Goal: Task Accomplishment & Management: Manage account settings

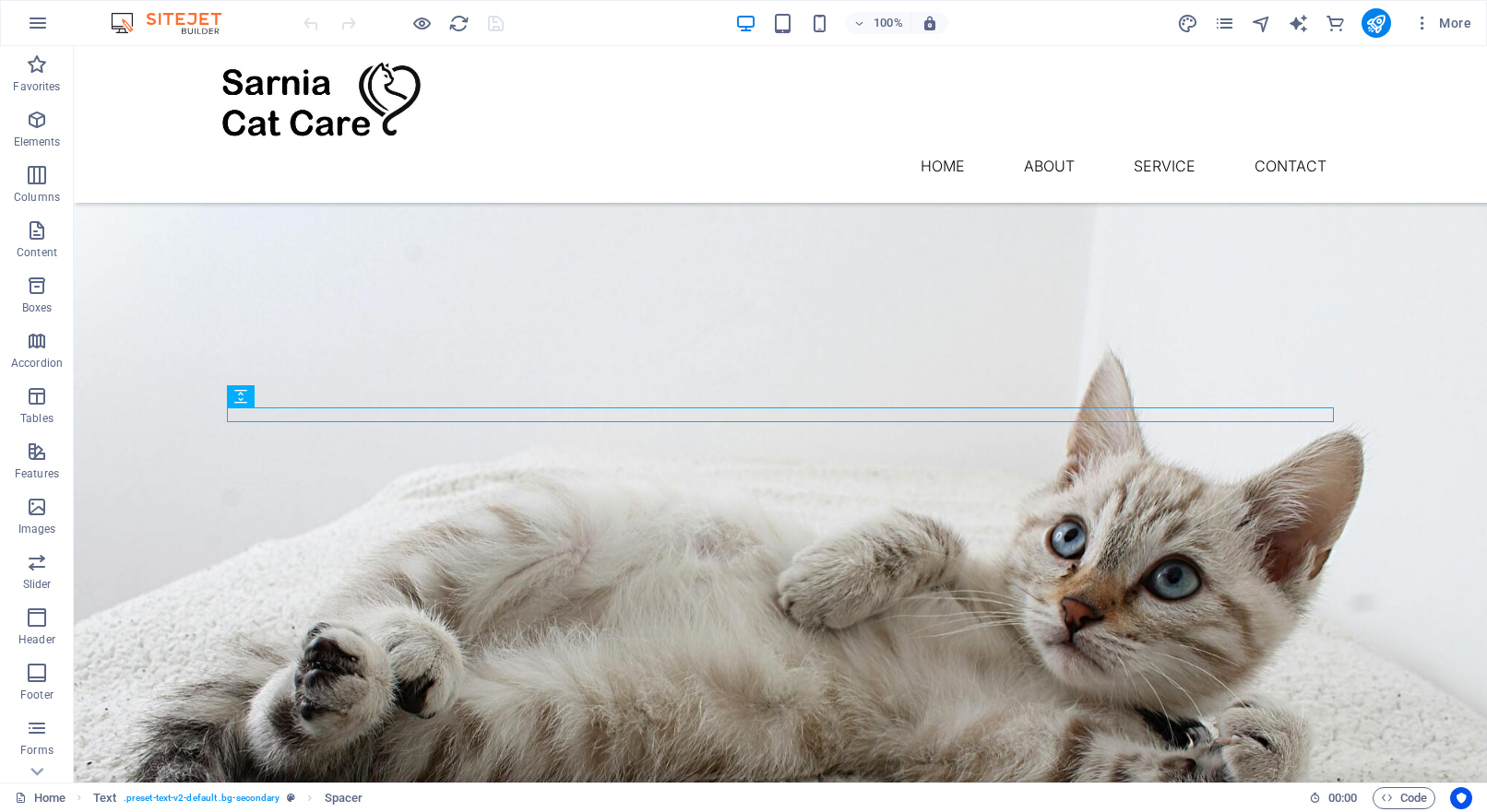
scroll to position [1327, 0]
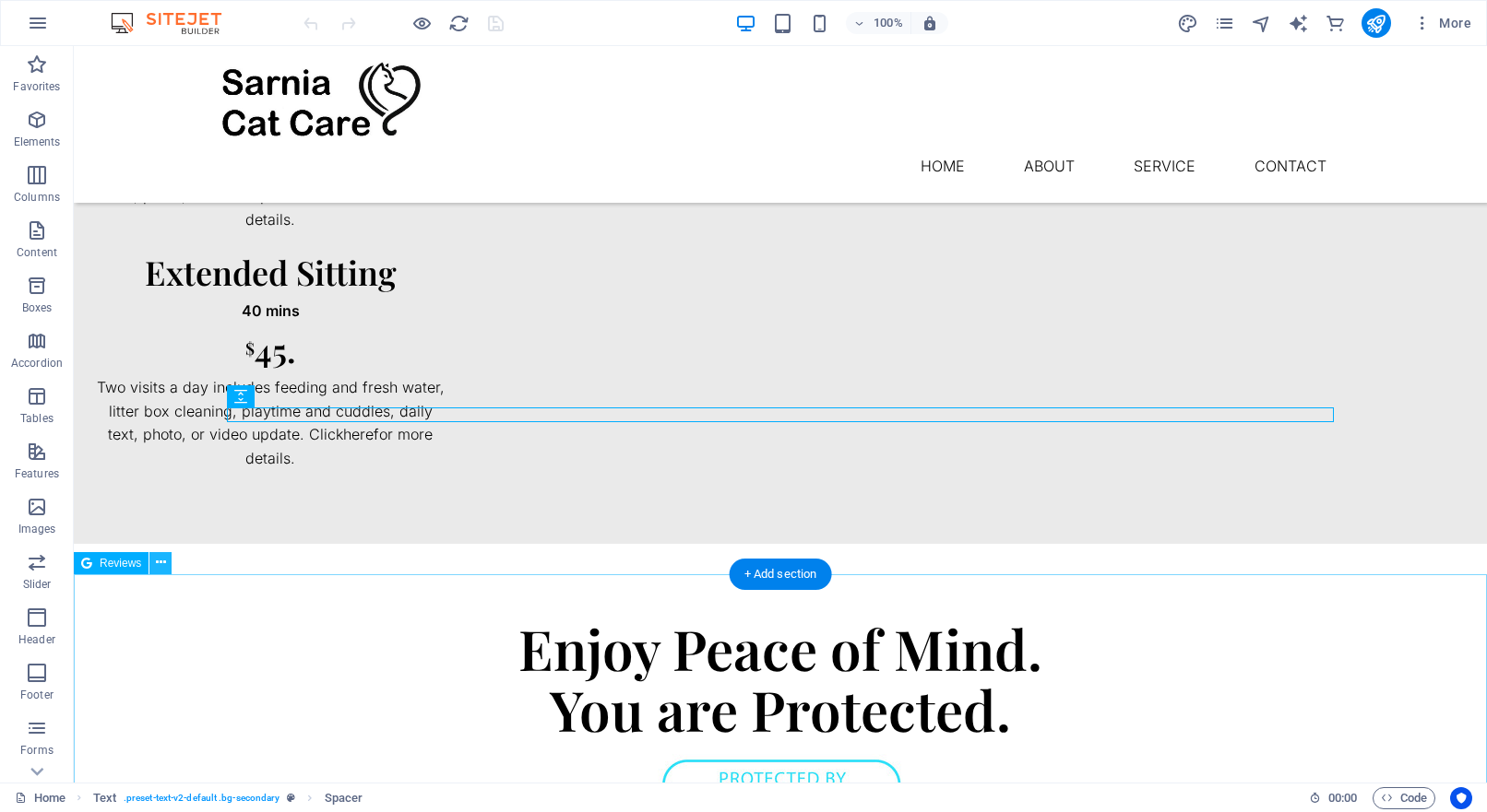
click at [163, 568] on icon at bounding box center [161, 563] width 10 height 20
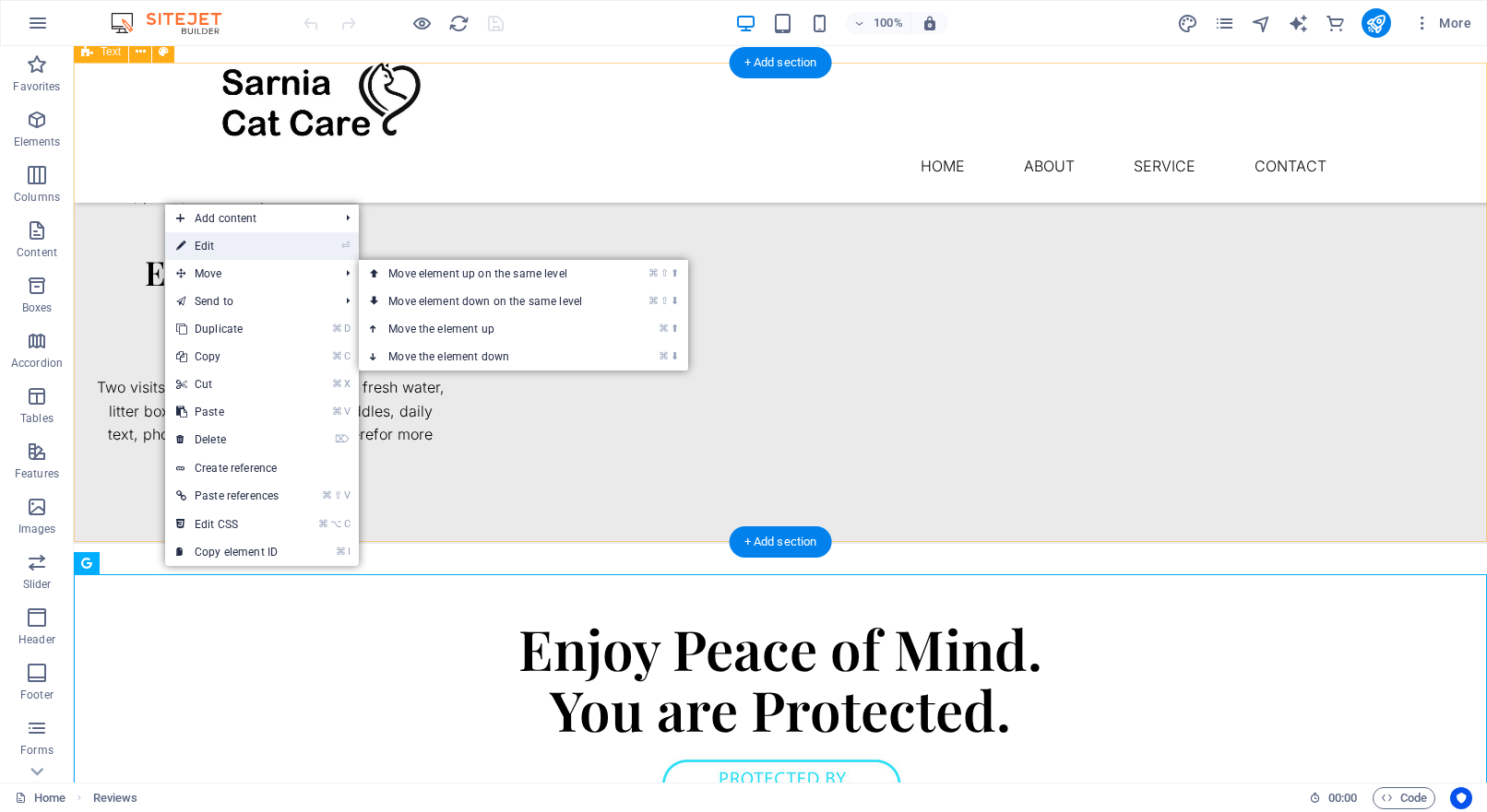
click at [239, 250] on link "⏎ Edit" at bounding box center [227, 247] width 124 height 28
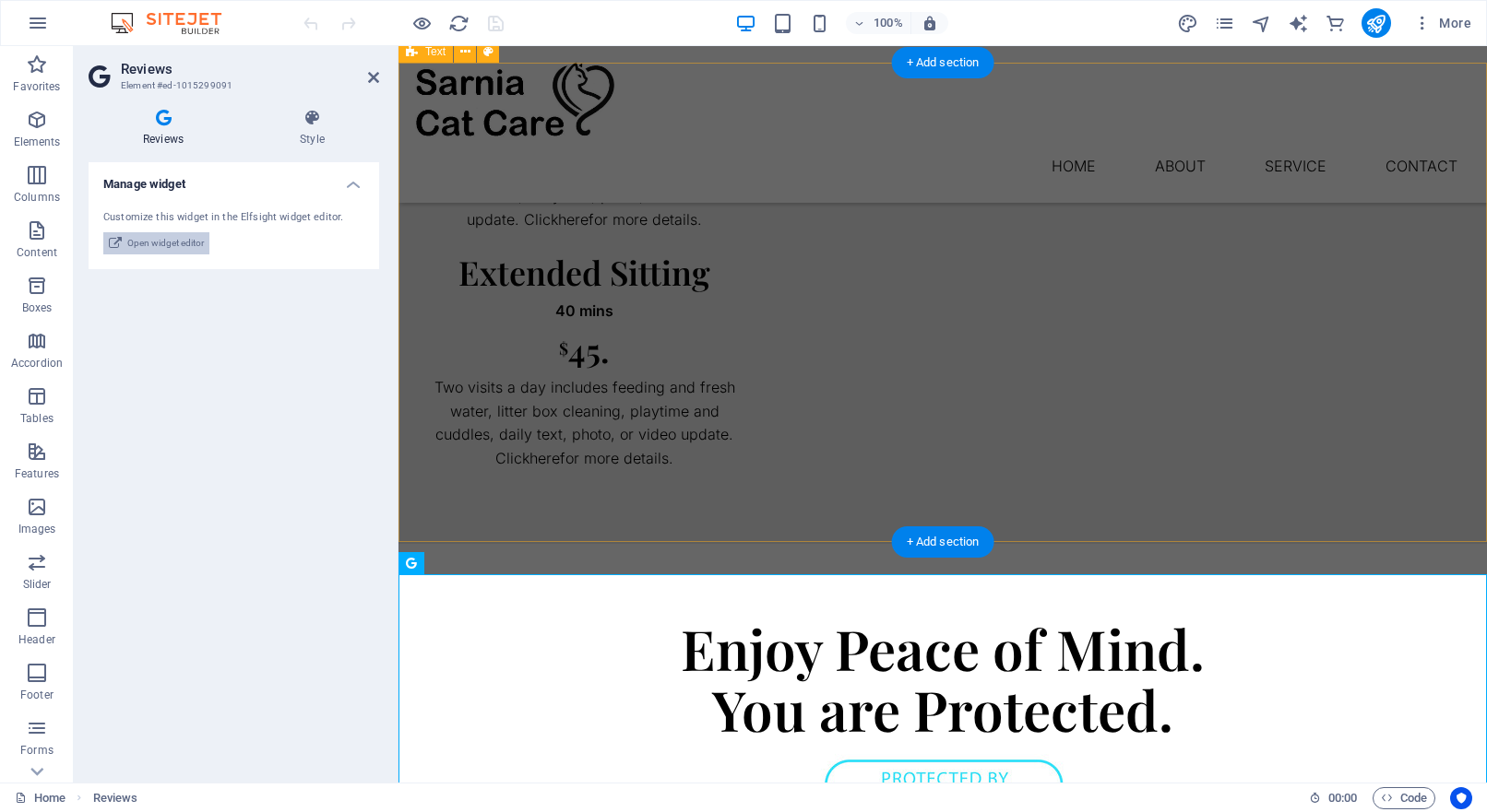
click at [179, 245] on span "Open widget editor" at bounding box center [166, 244] width 77 height 22
click at [156, 464] on div "Manage widget Customize this widget in the Elfsight widget editor. Open widget …" at bounding box center [234, 466] width 290 height 606
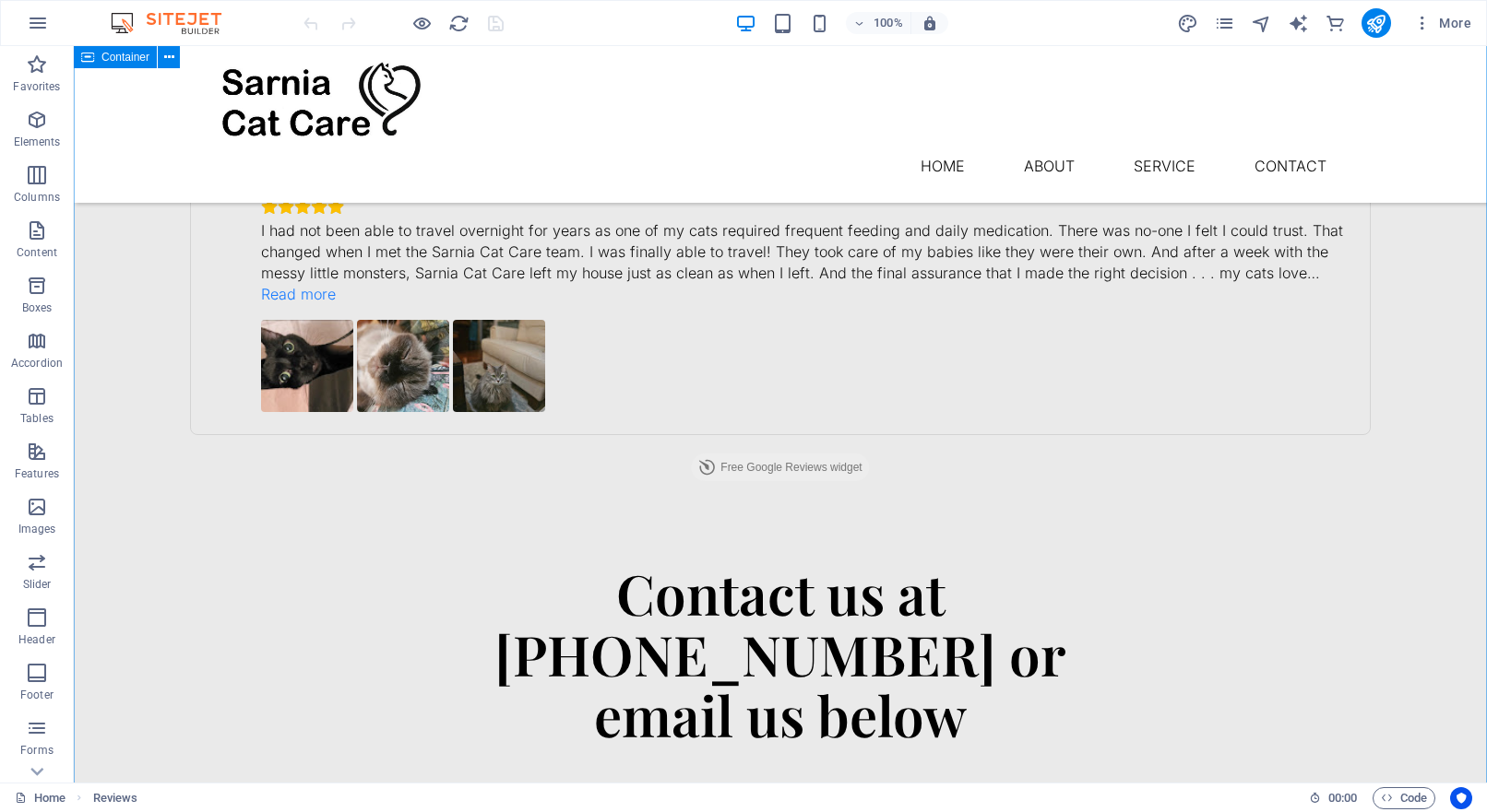
click at [892, 562] on div "Contact us at 519-328-3555 or email us below" at bounding box center [781, 653] width 1107 height 183
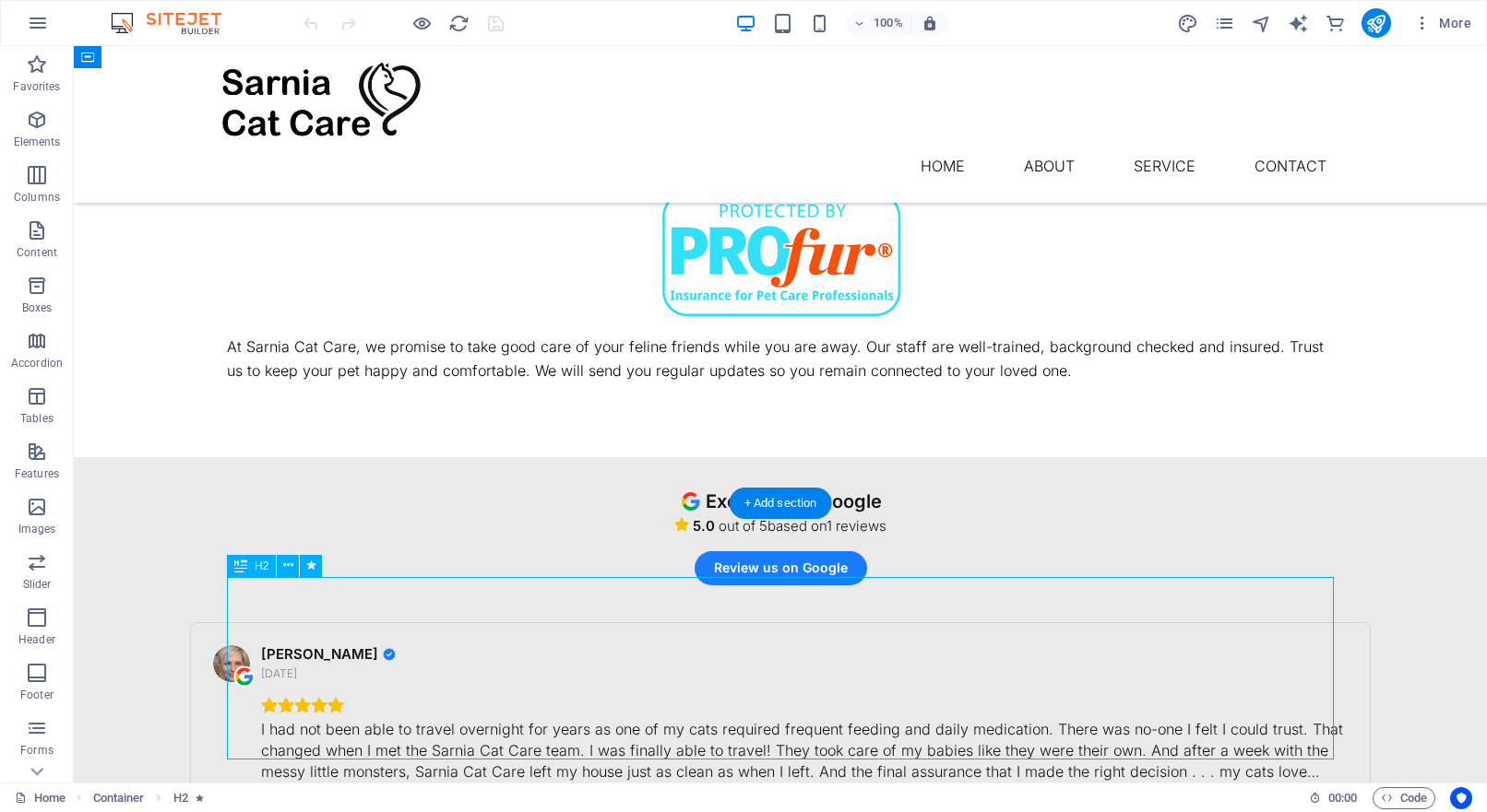
scroll to position [1805, 0]
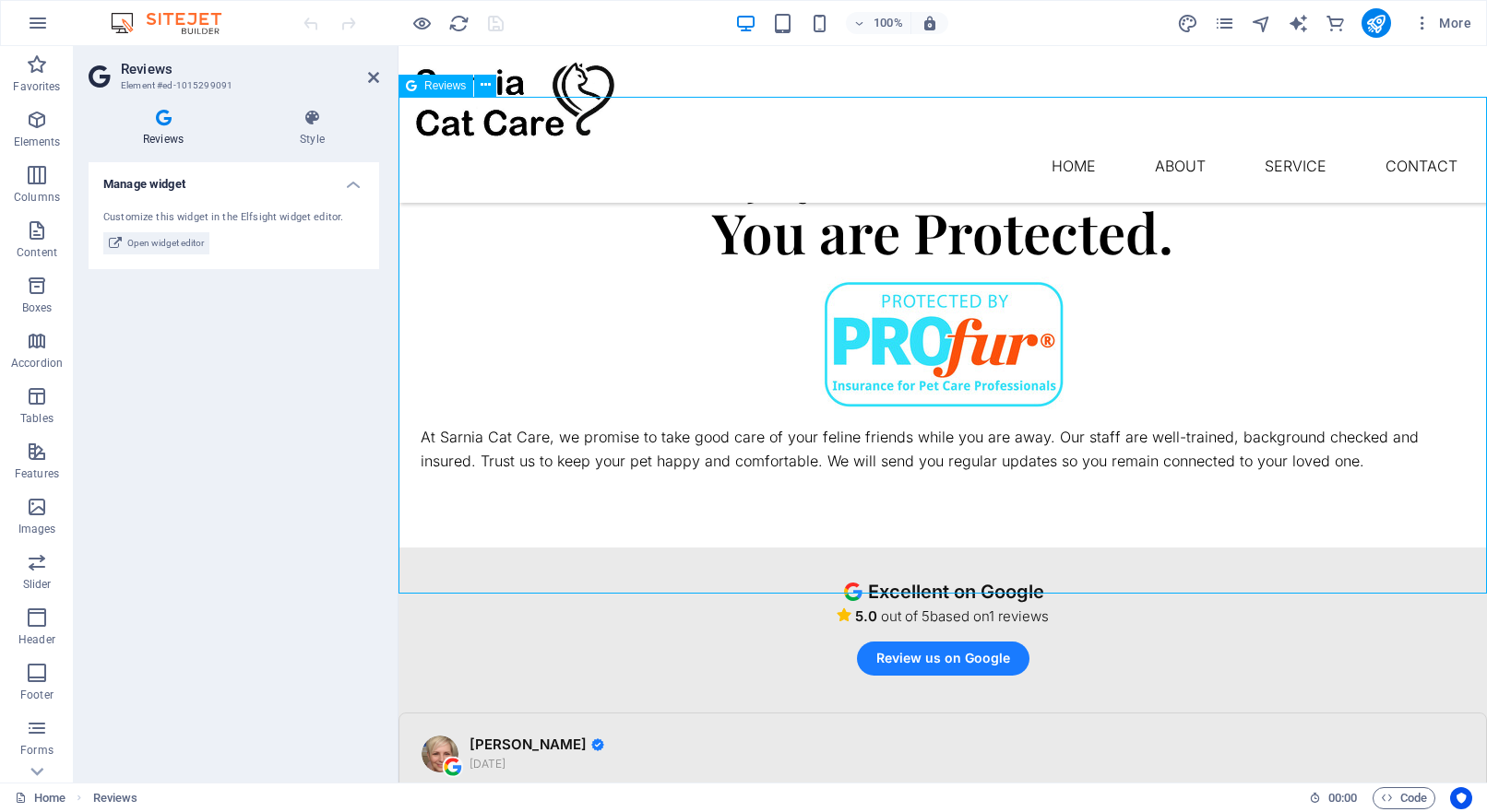
drag, startPoint x: 738, startPoint y: 456, endPoint x: 729, endPoint y: 385, distance: 71.6
drag, startPoint x: 716, startPoint y: 369, endPoint x: 810, endPoint y: 355, distance: 95.0
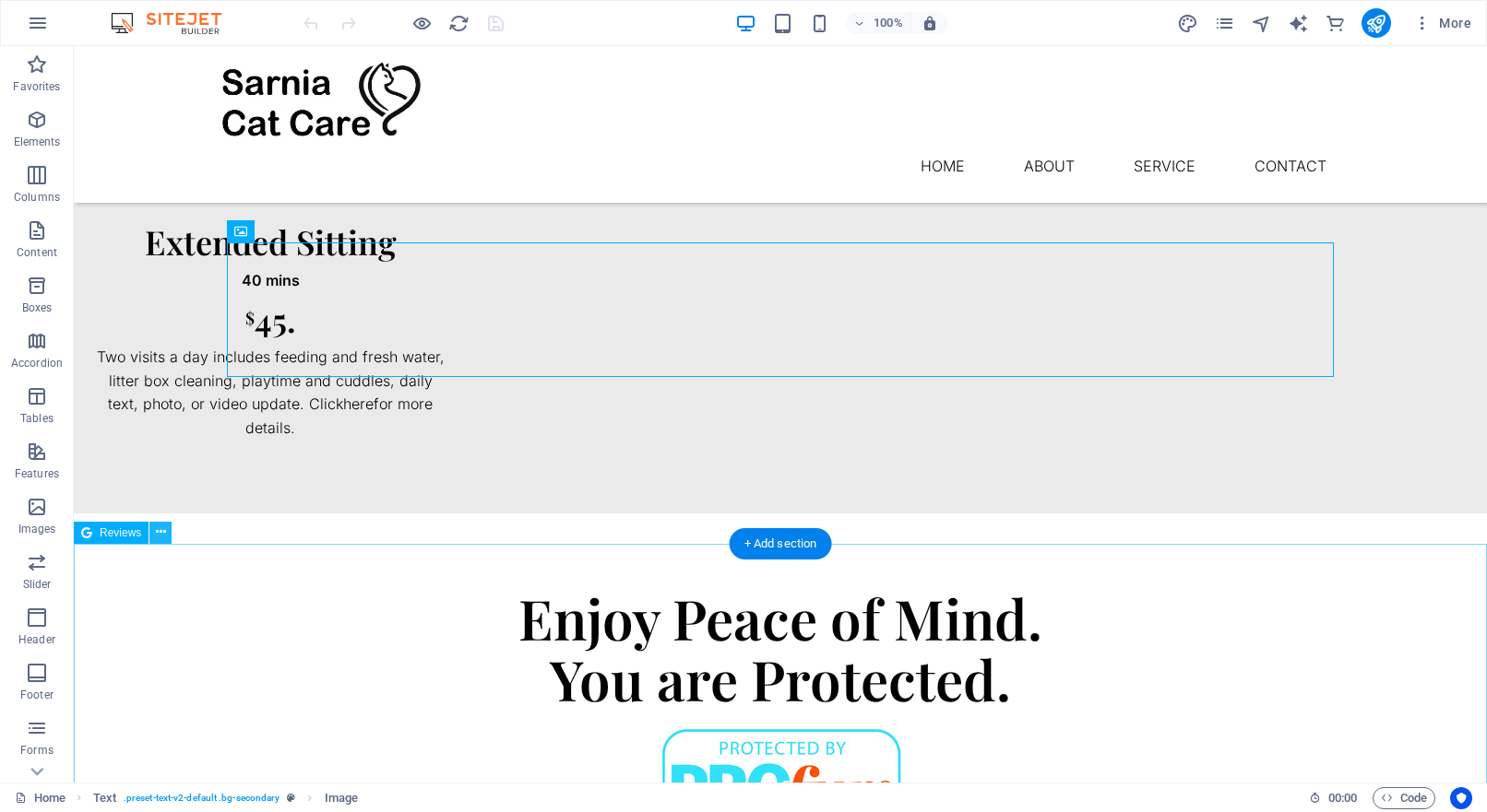
click at [160, 529] on icon at bounding box center [161, 533] width 10 height 20
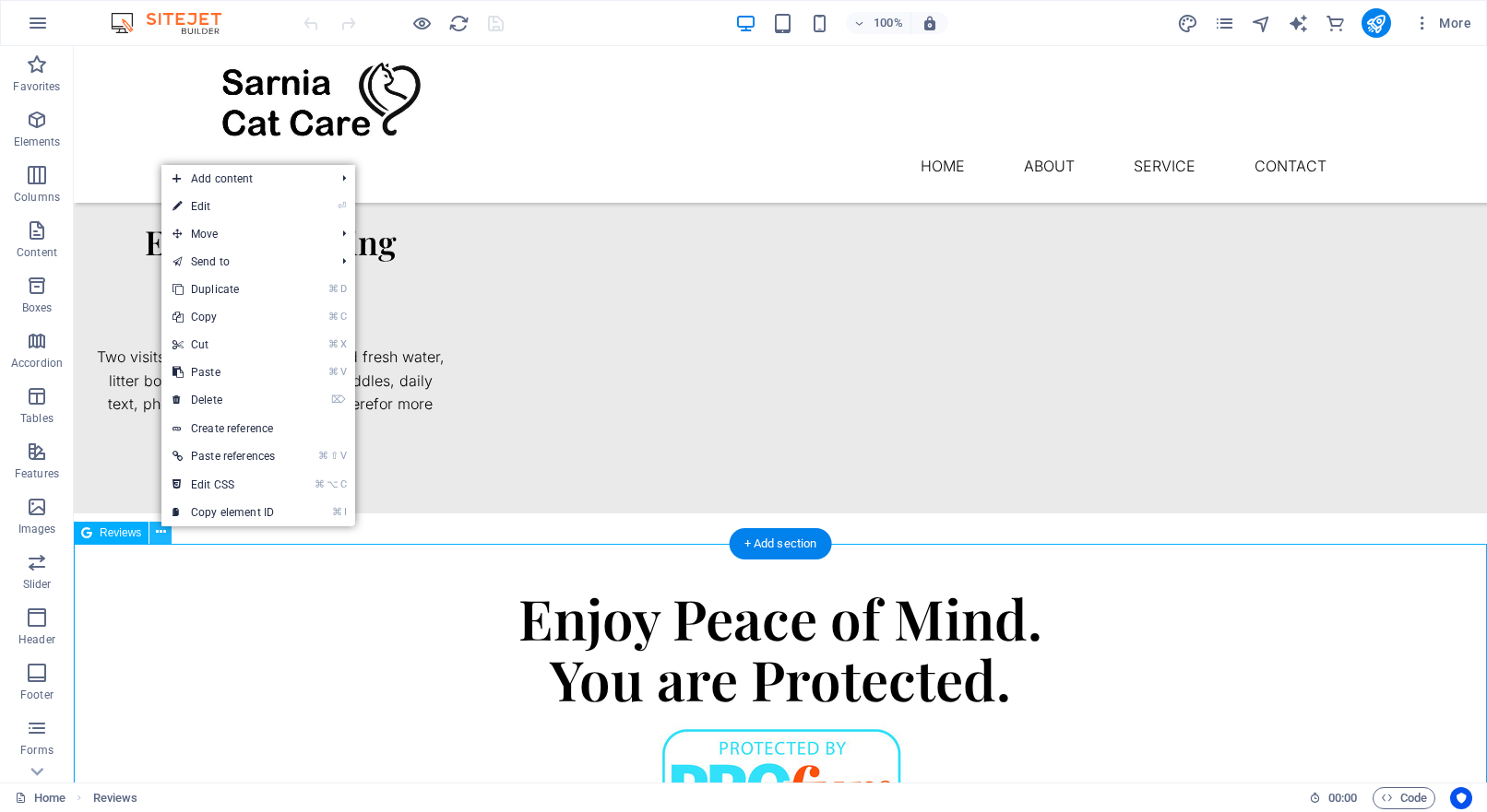
click at [162, 537] on icon at bounding box center [161, 533] width 10 height 20
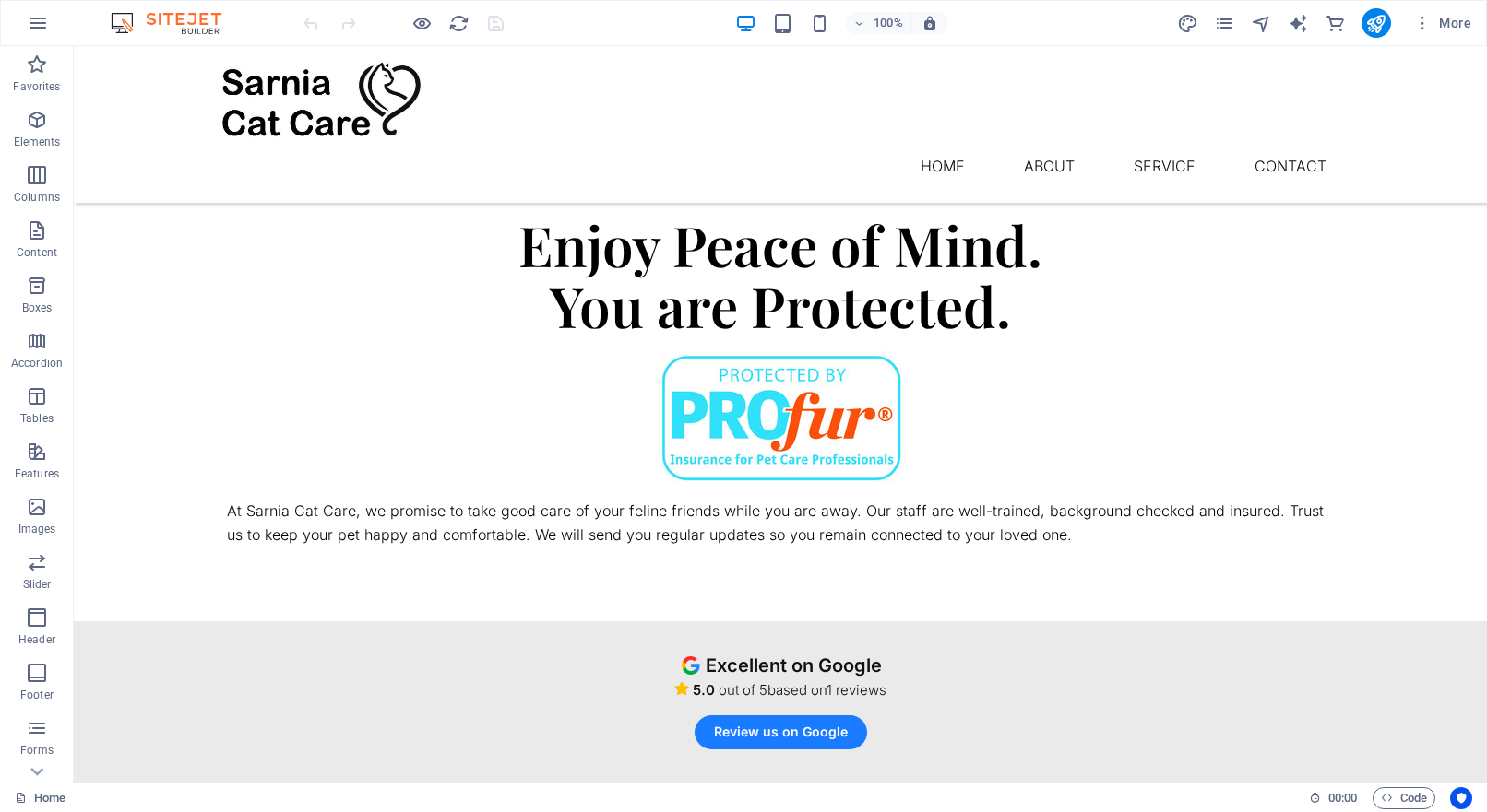
scroll to position [1733, 0]
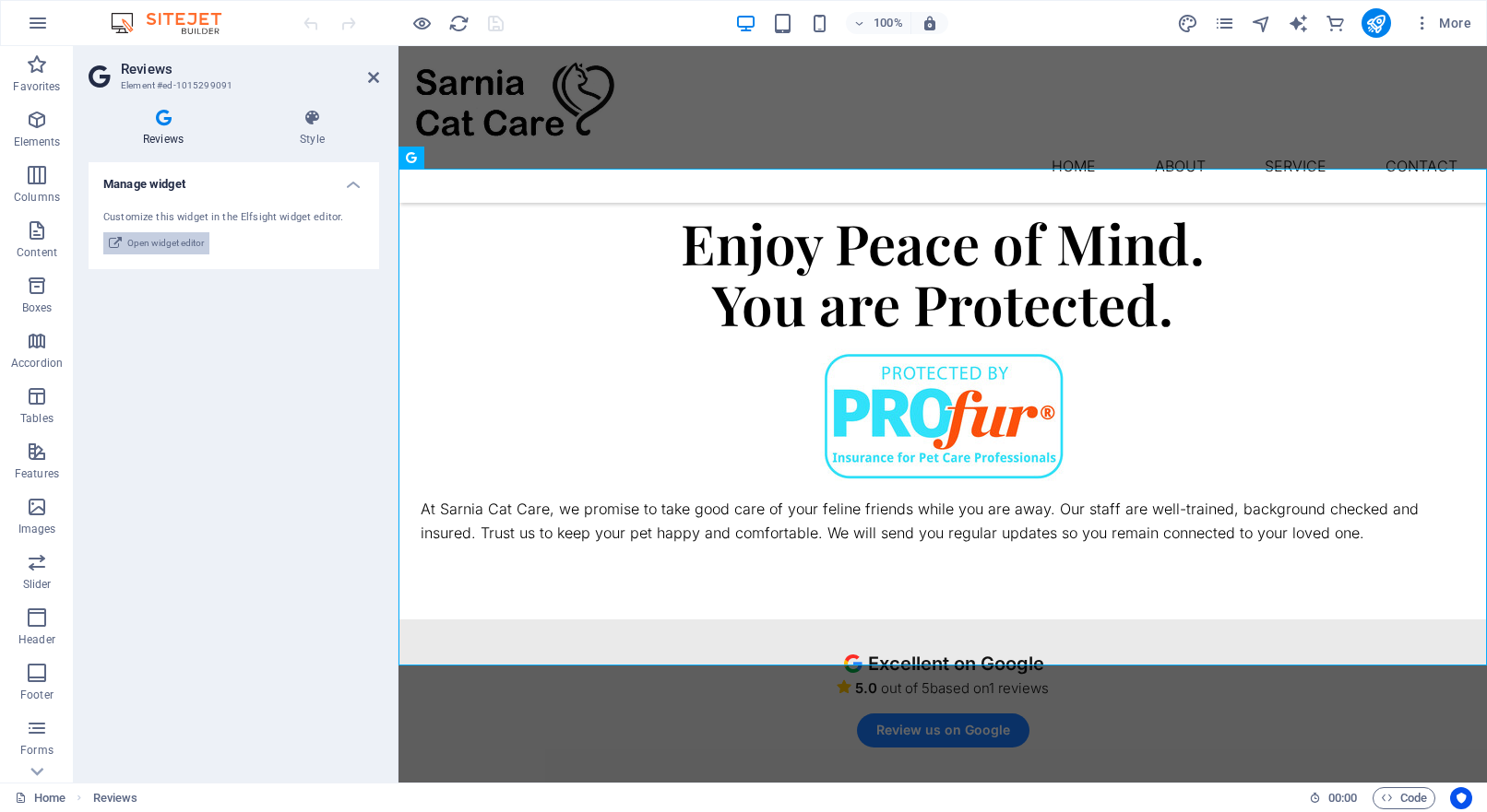
click at [173, 240] on span "Open widget editor" at bounding box center [166, 244] width 77 height 22
click at [1414, 800] on span "Code" at bounding box center [1403, 798] width 46 height 22
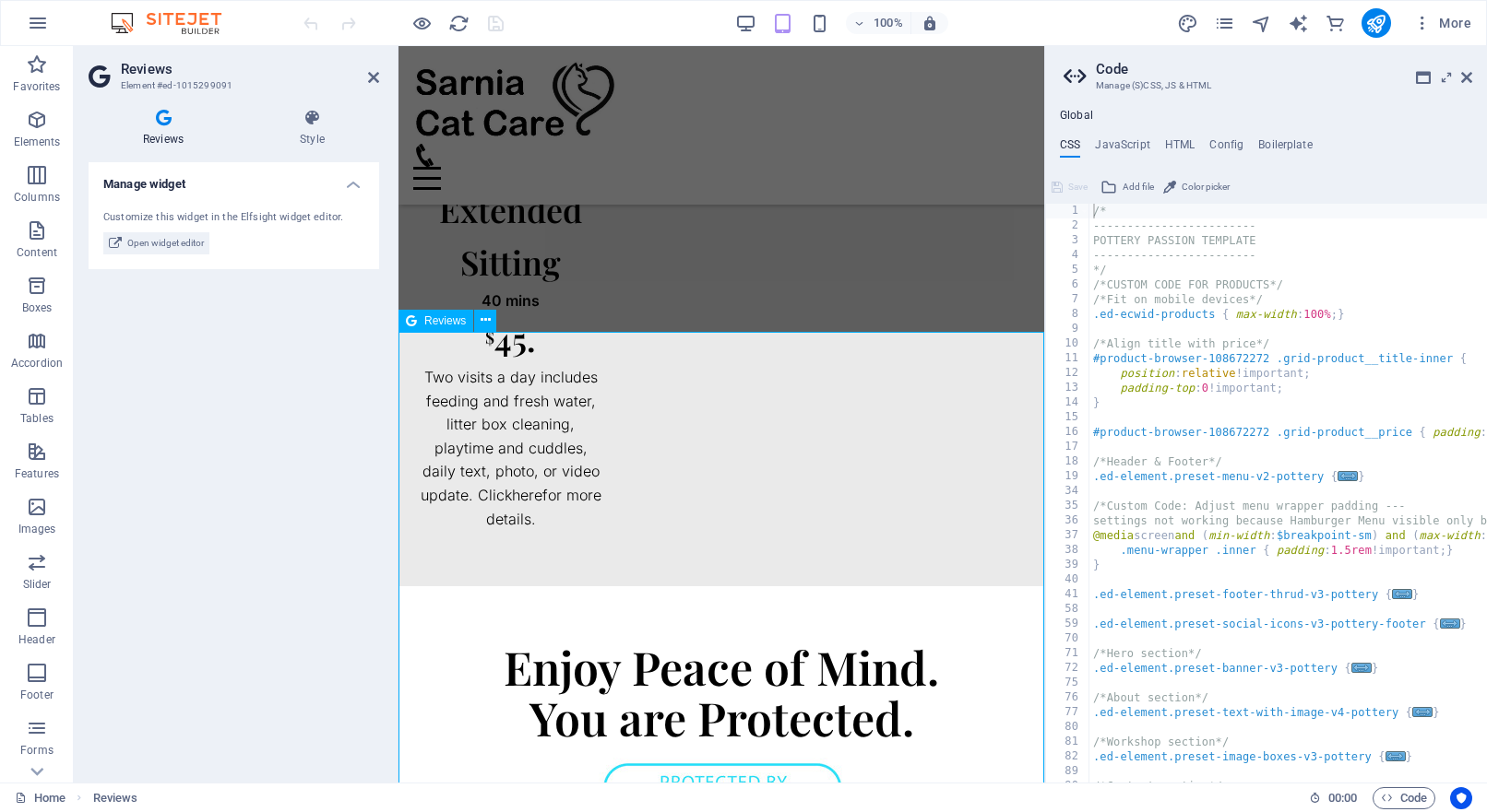
click at [977, 586] on div "Enjoy Peace of Mind. You are Protected. At Sarnia Cat Care, we promise to take …" at bounding box center [721, 821] width 645 height 471
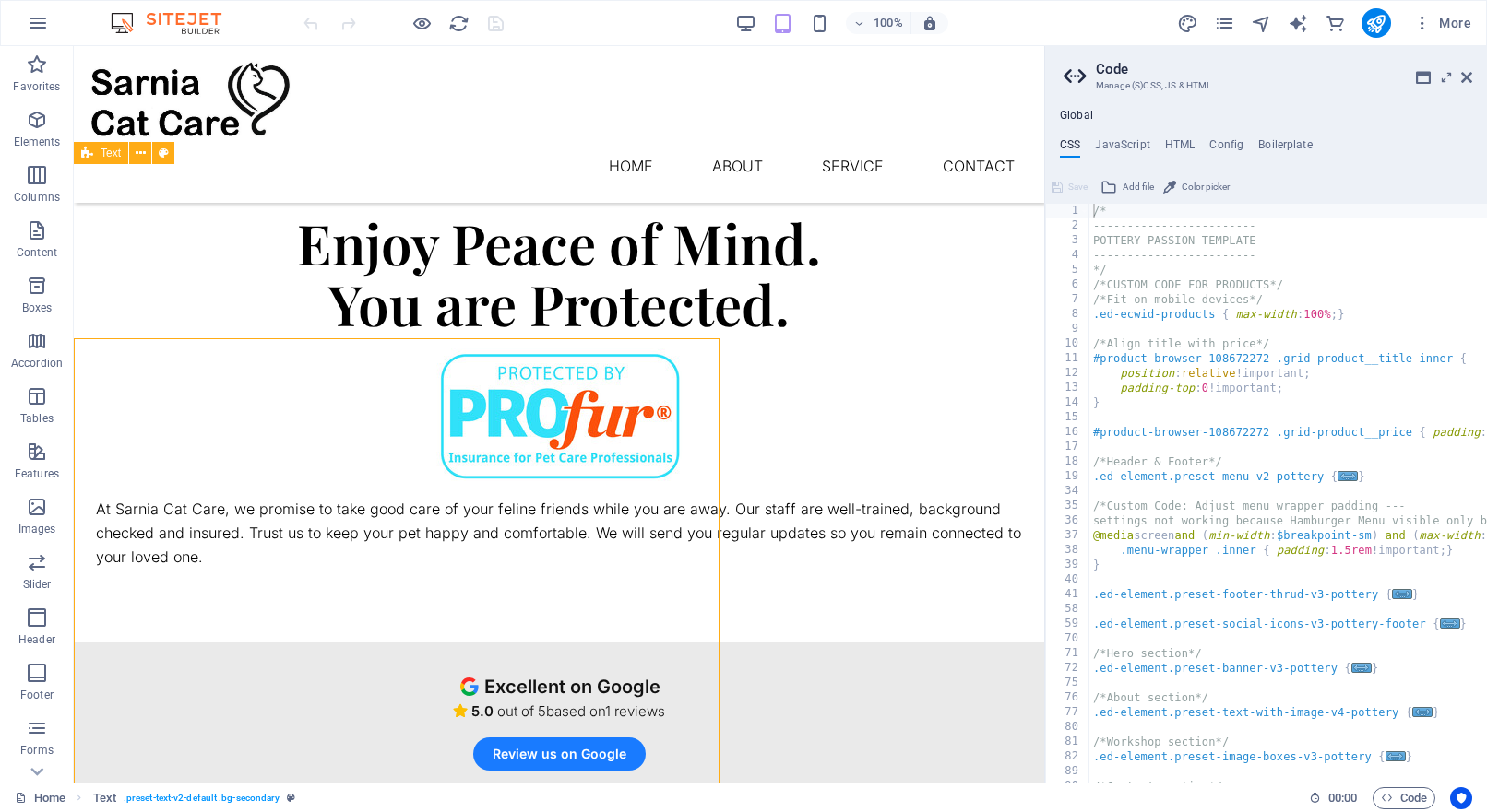
scroll to position [1225, 0]
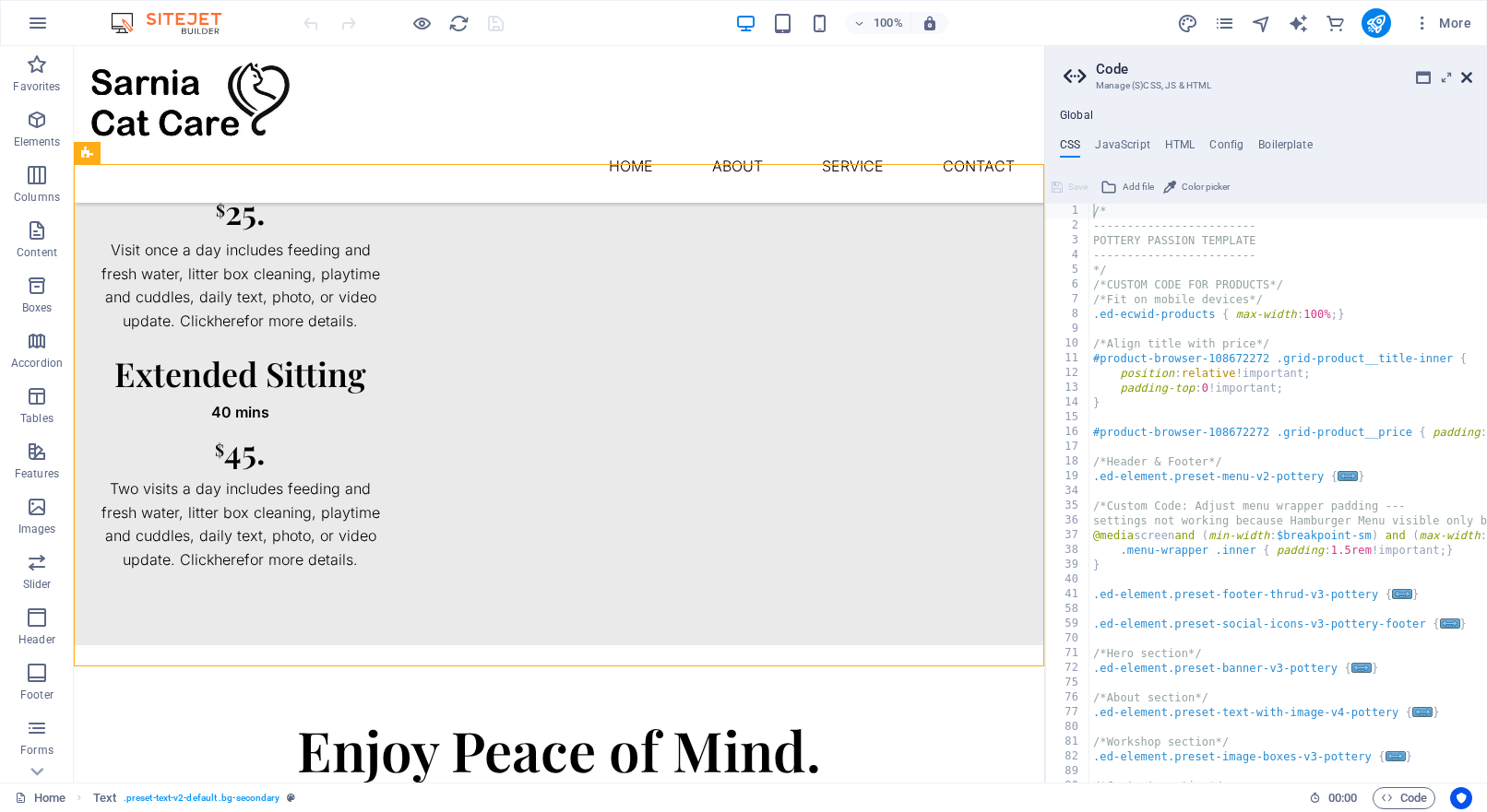
click at [1470, 78] on icon at bounding box center [1466, 77] width 11 height 15
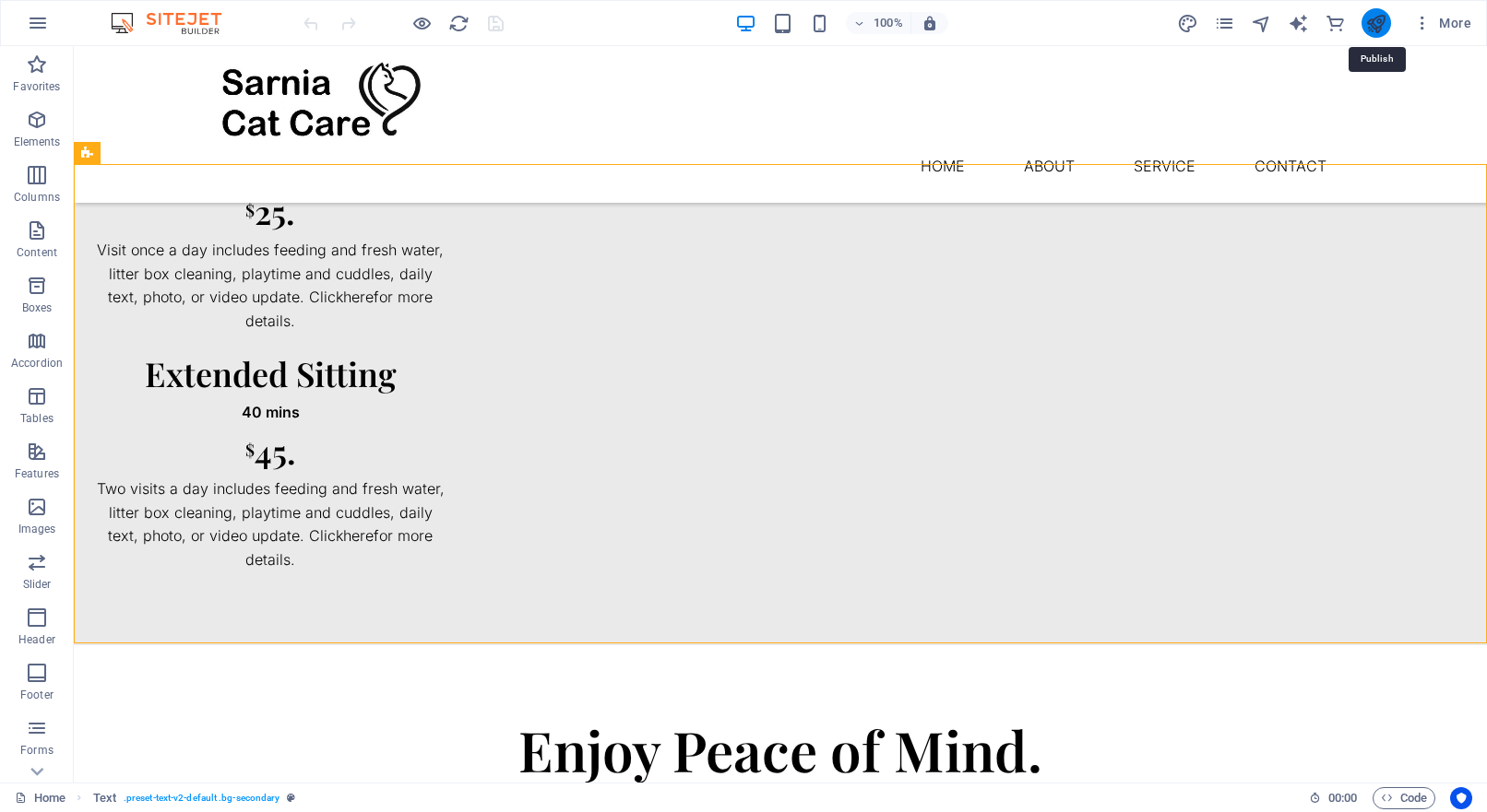
click at [1374, 27] on icon "publish" at bounding box center [1375, 23] width 21 height 21
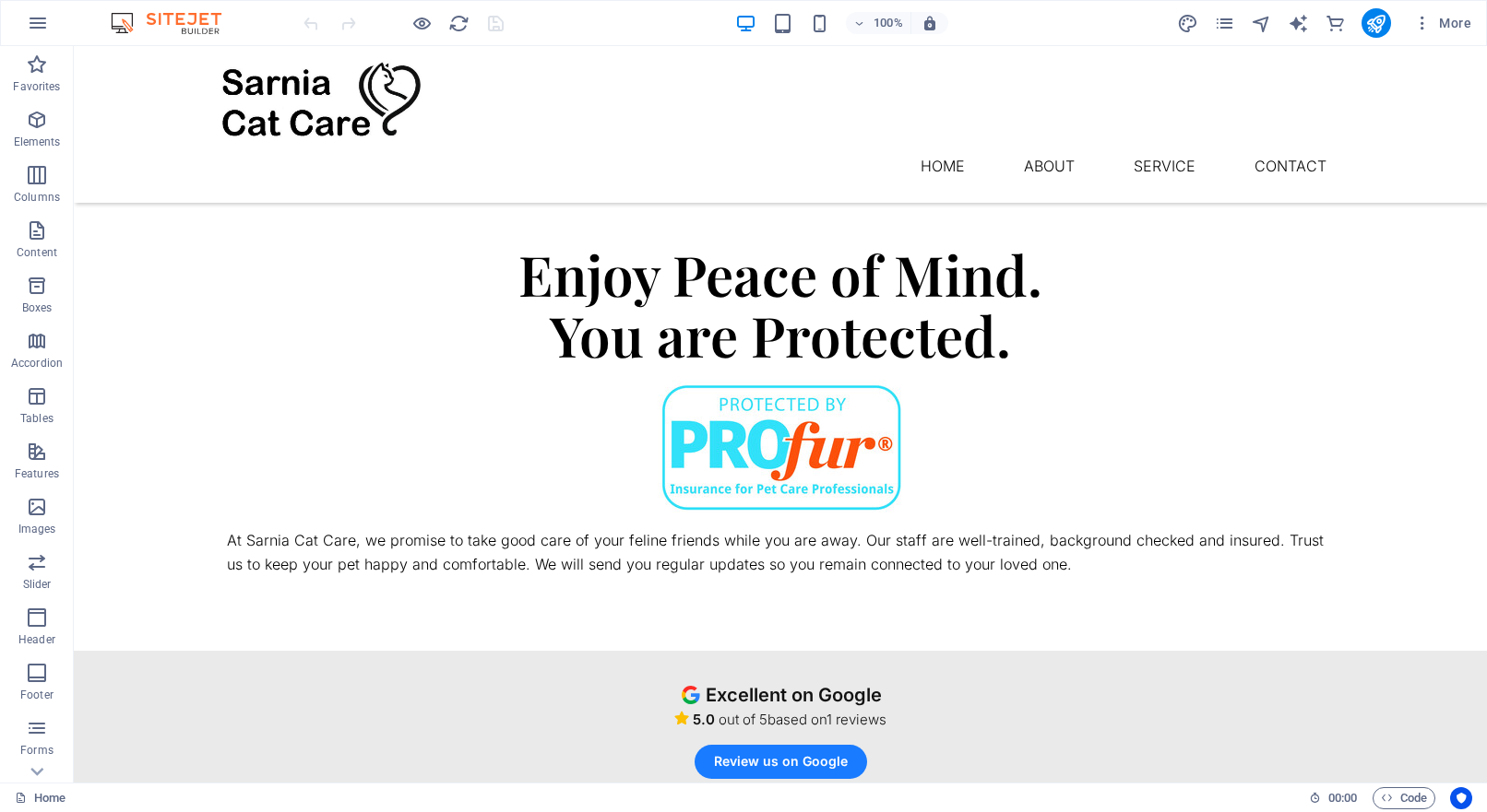
scroll to position [1661, 0]
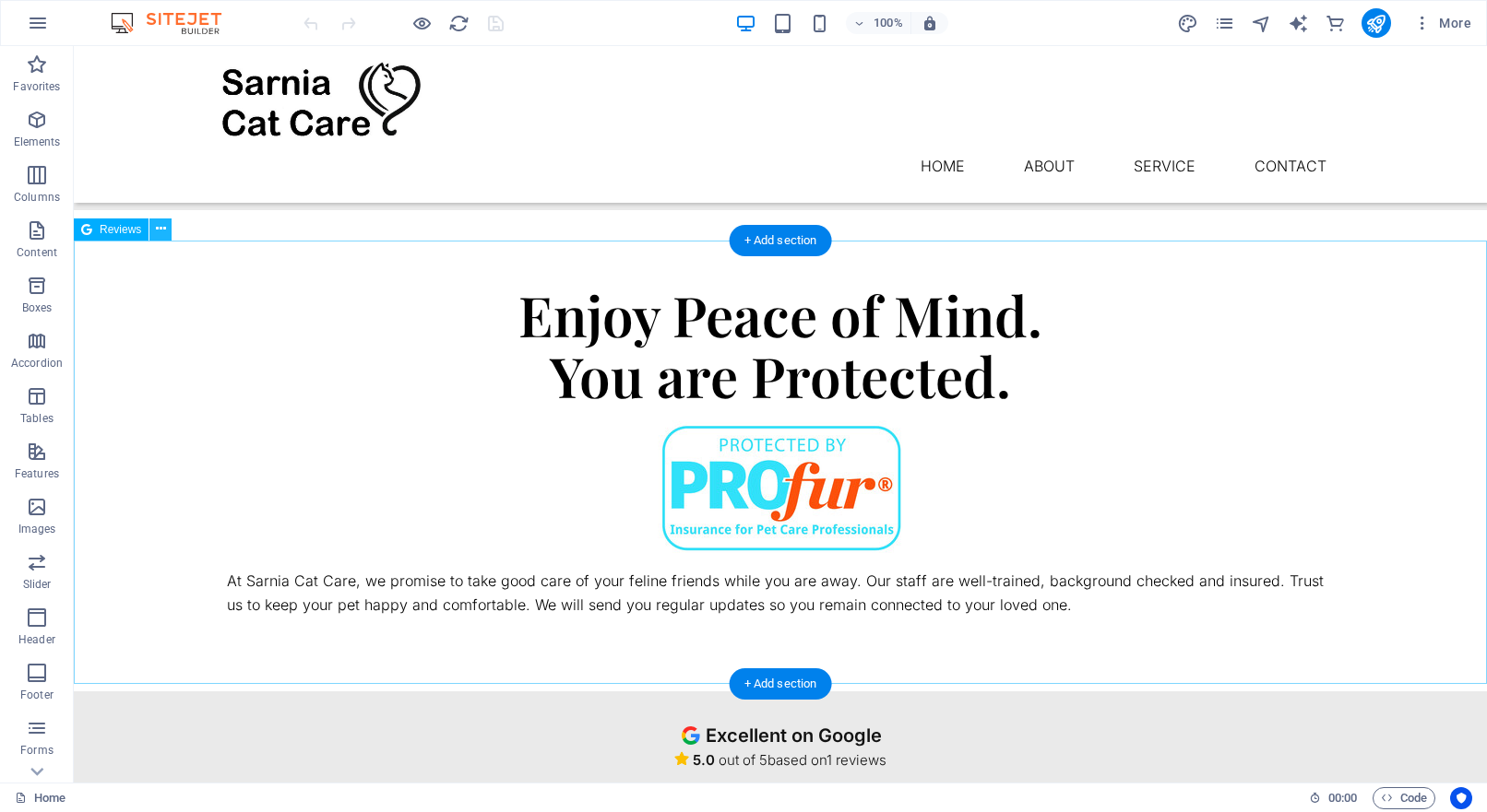
click at [164, 226] on icon at bounding box center [161, 229] width 10 height 20
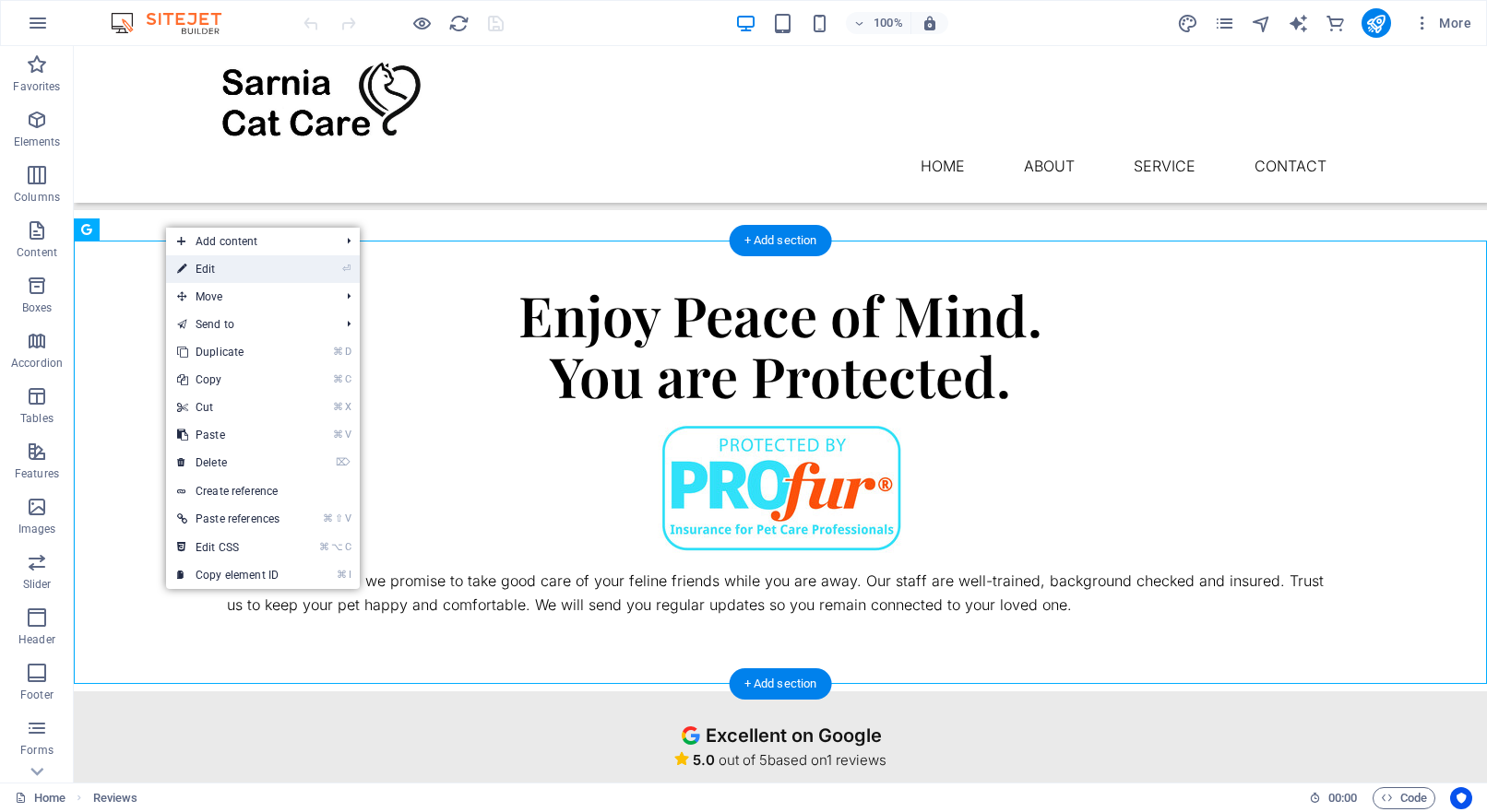
click at [213, 270] on link "⏎ Edit" at bounding box center [228, 269] width 124 height 28
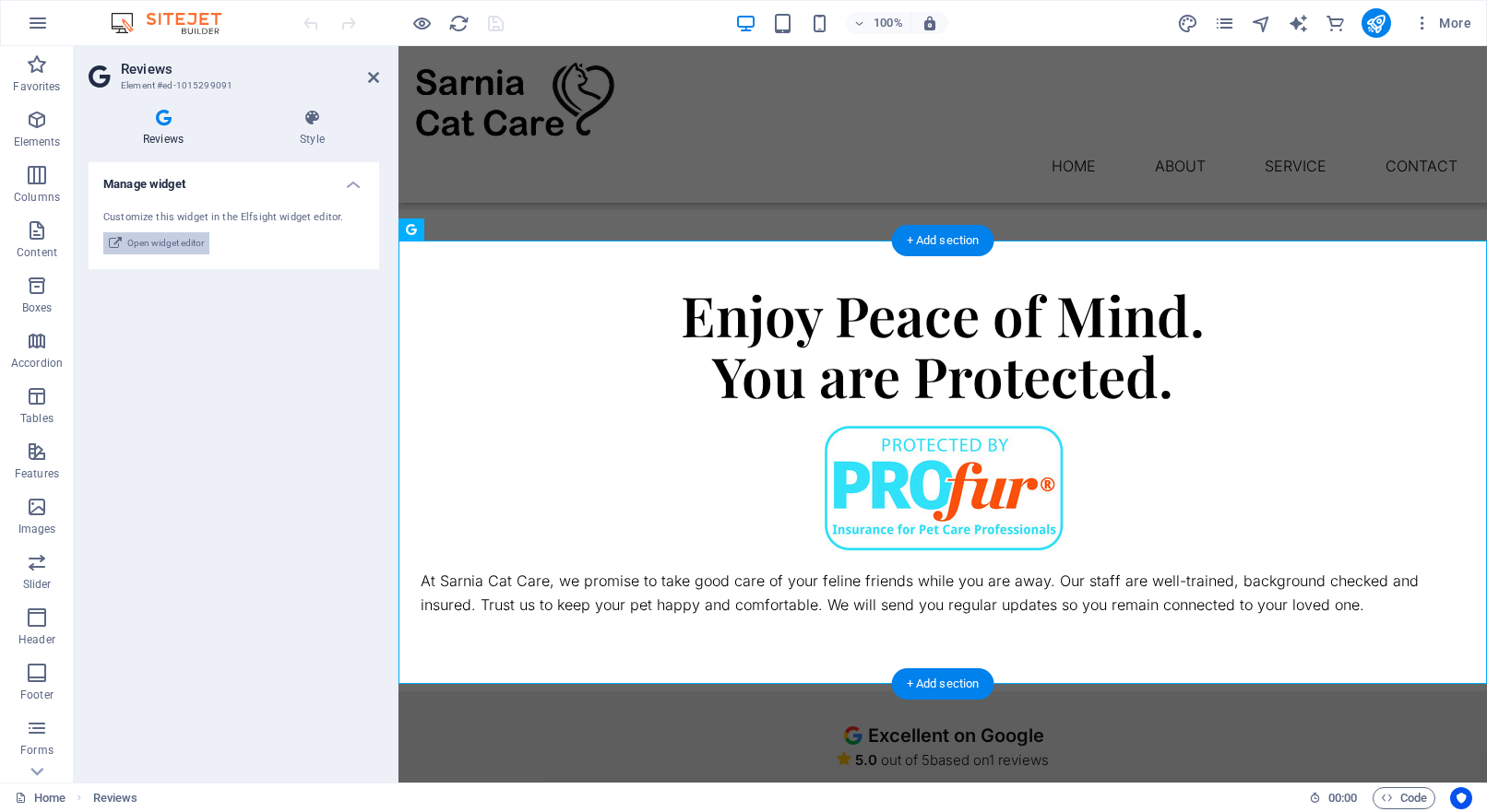
click at [178, 238] on span "Open widget editor" at bounding box center [166, 244] width 77 height 22
click at [1386, 798] on icon "button" at bounding box center [1386, 798] width 12 height 12
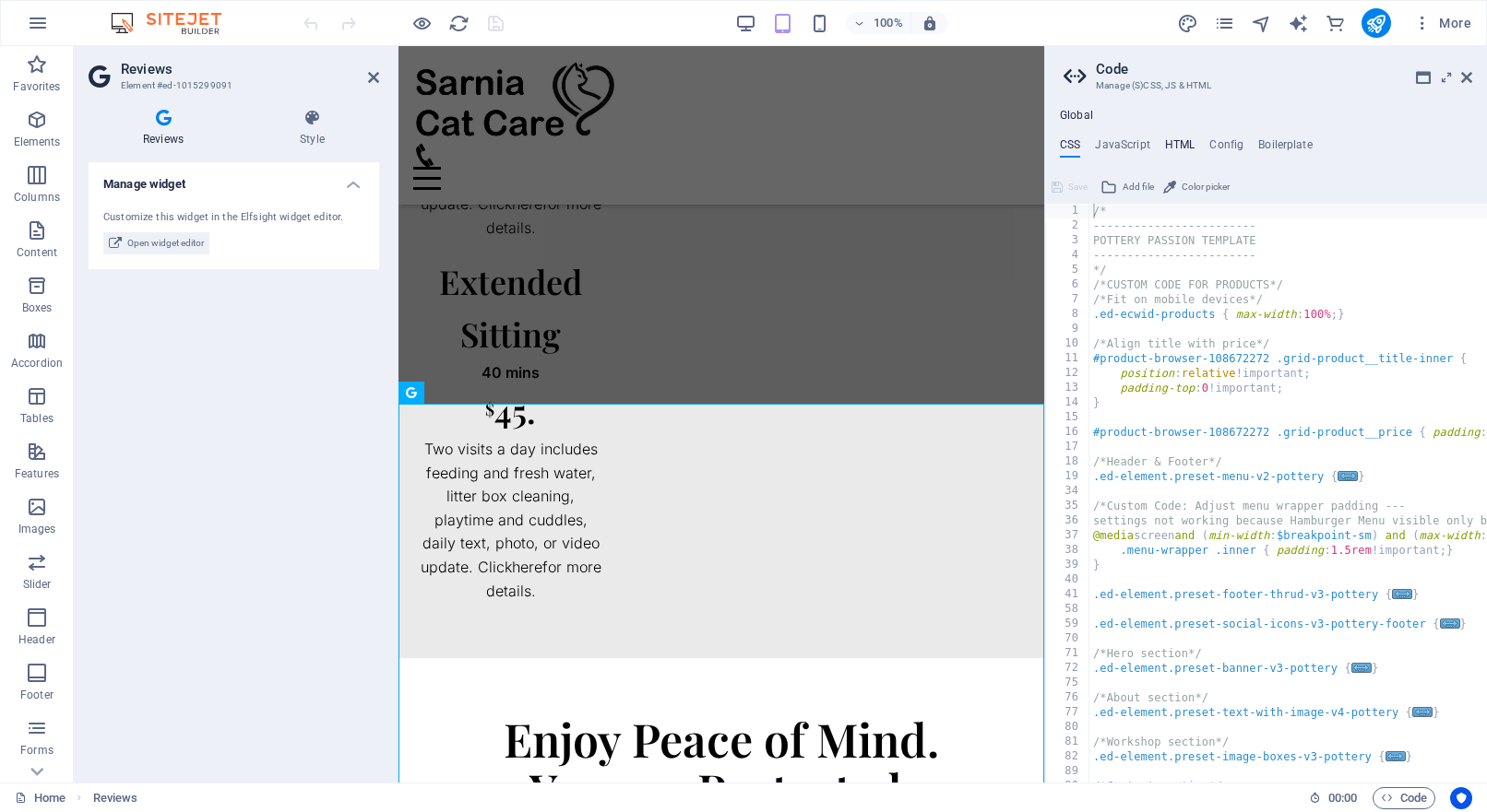
click at [1178, 146] on h4 "HTML" at bounding box center [1180, 148] width 31 height 21
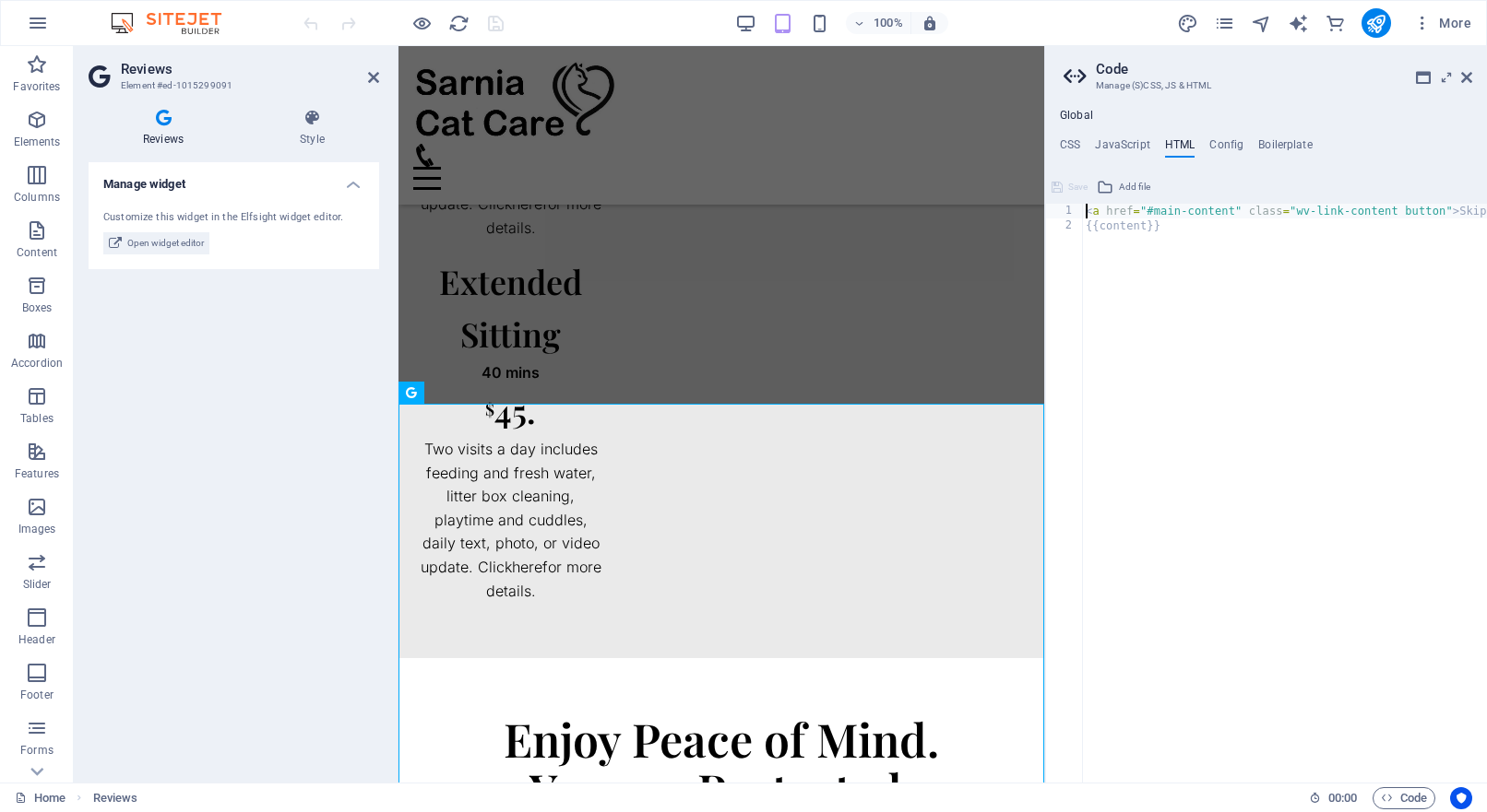
paste textarea "<div class="elfsight-app-666a70c1-9254-48fa-b706-3f2339a6fb76" data-elfsight-ap…"
type textarea "<div class="elfsight-app-666a70c1-9254-48fa-b706-3f2339a6fb76" data-elfsight-ap…"
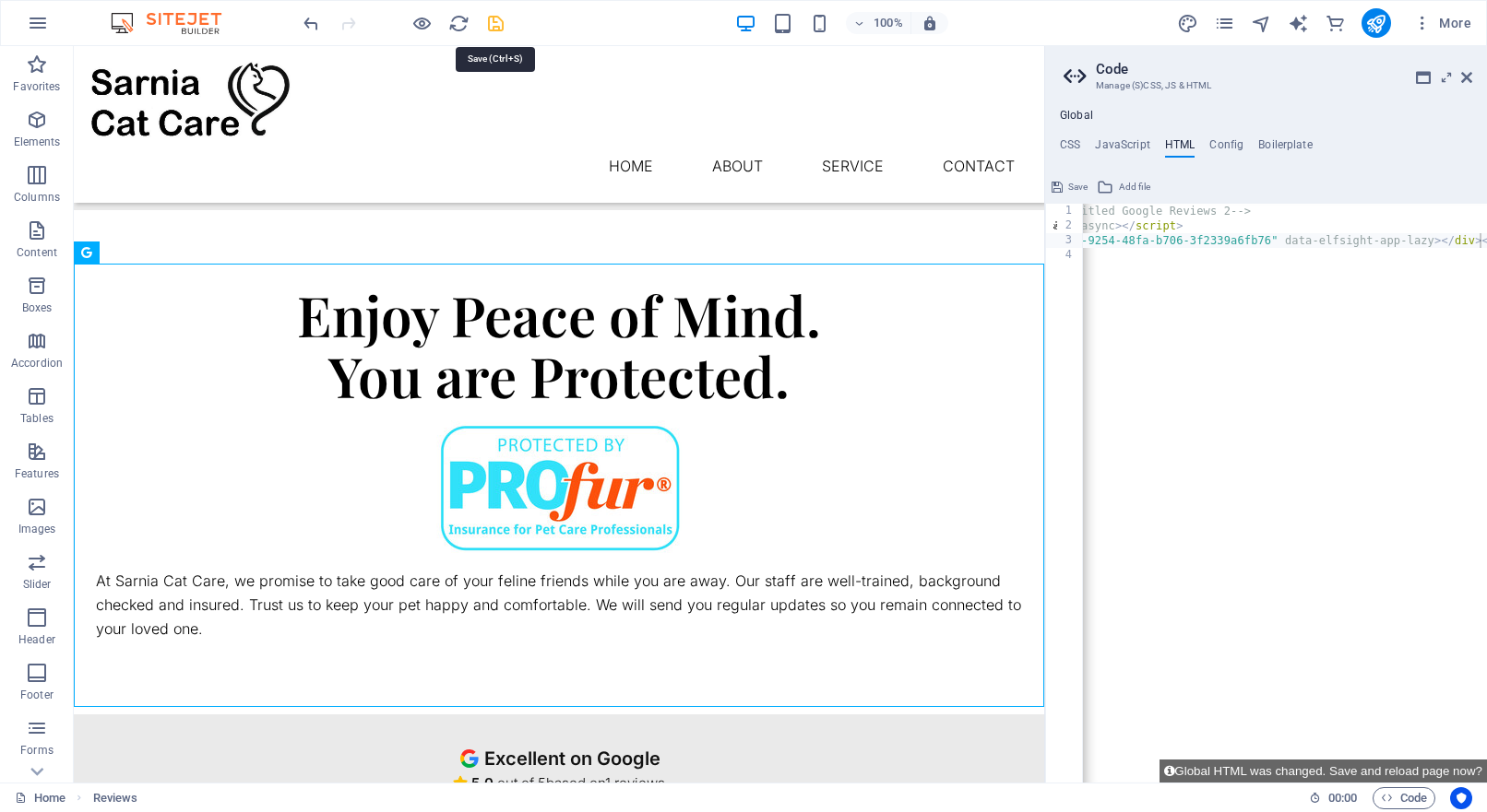
click at [496, 27] on icon "save" at bounding box center [495, 23] width 21 height 21
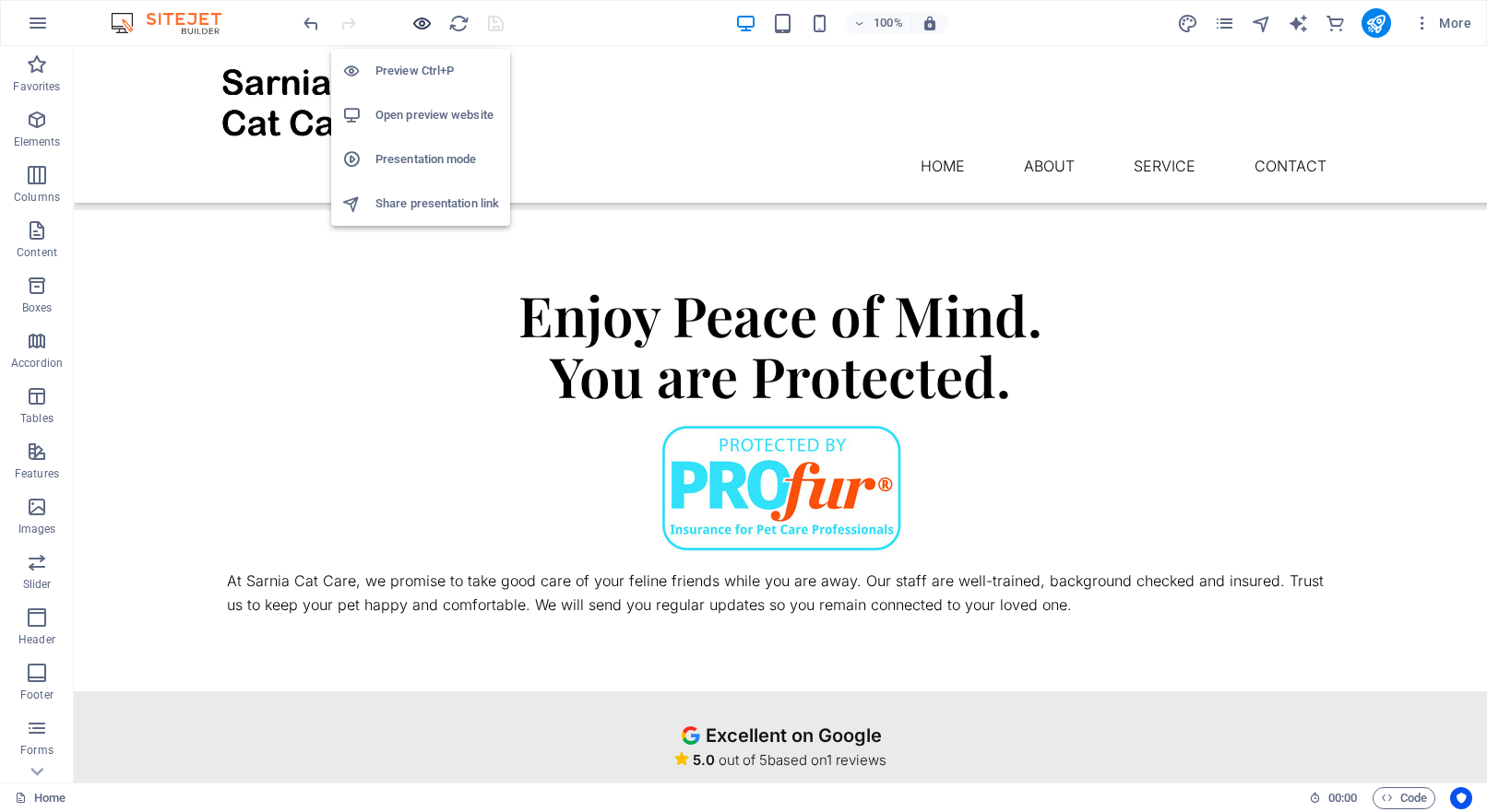
click at [424, 20] on icon "button" at bounding box center [421, 23] width 21 height 21
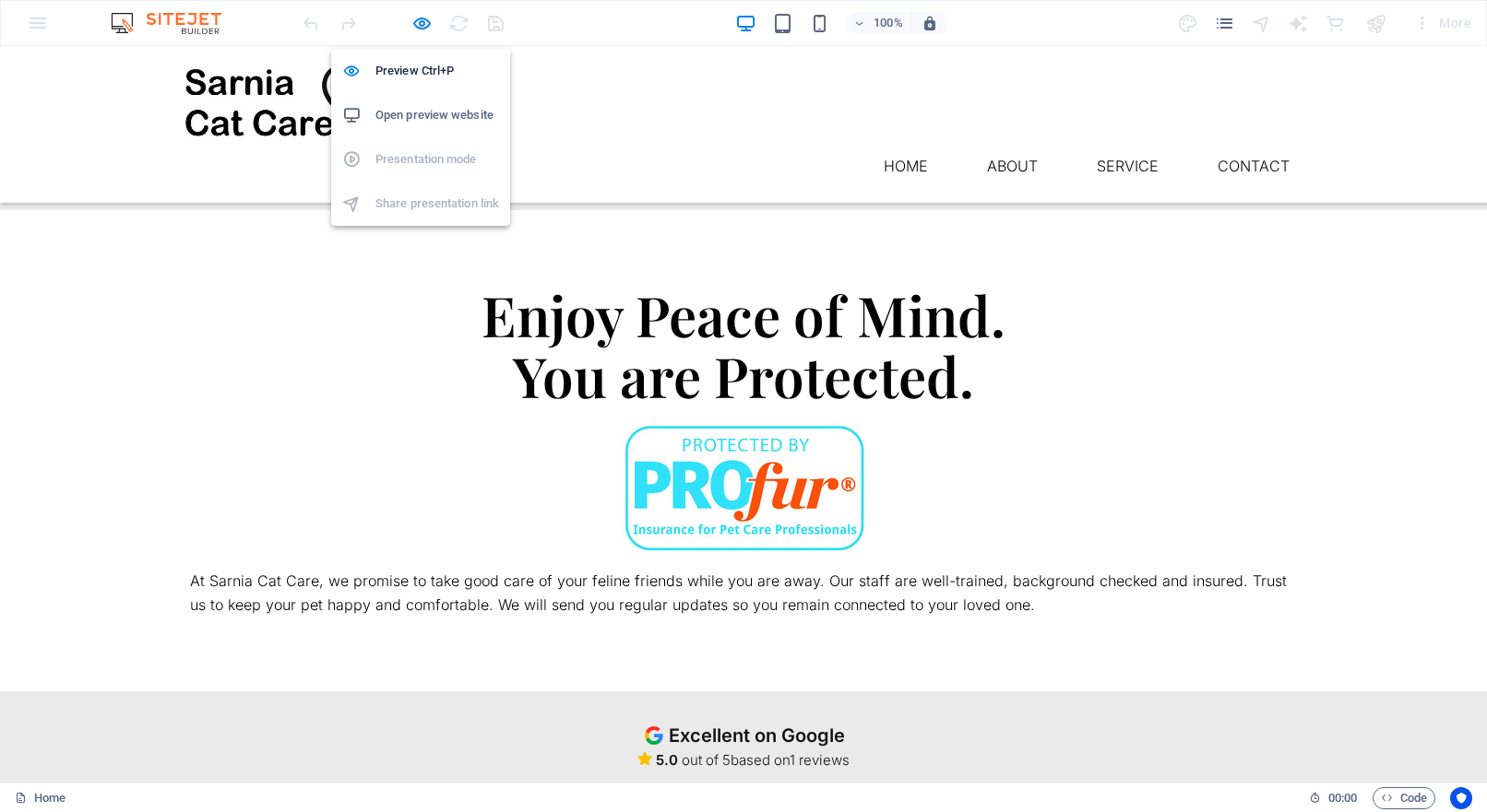
click at [433, 115] on h6 "Open preview website" at bounding box center [436, 115] width 123 height 22
click at [1397, 793] on span "Code" at bounding box center [1403, 798] width 46 height 22
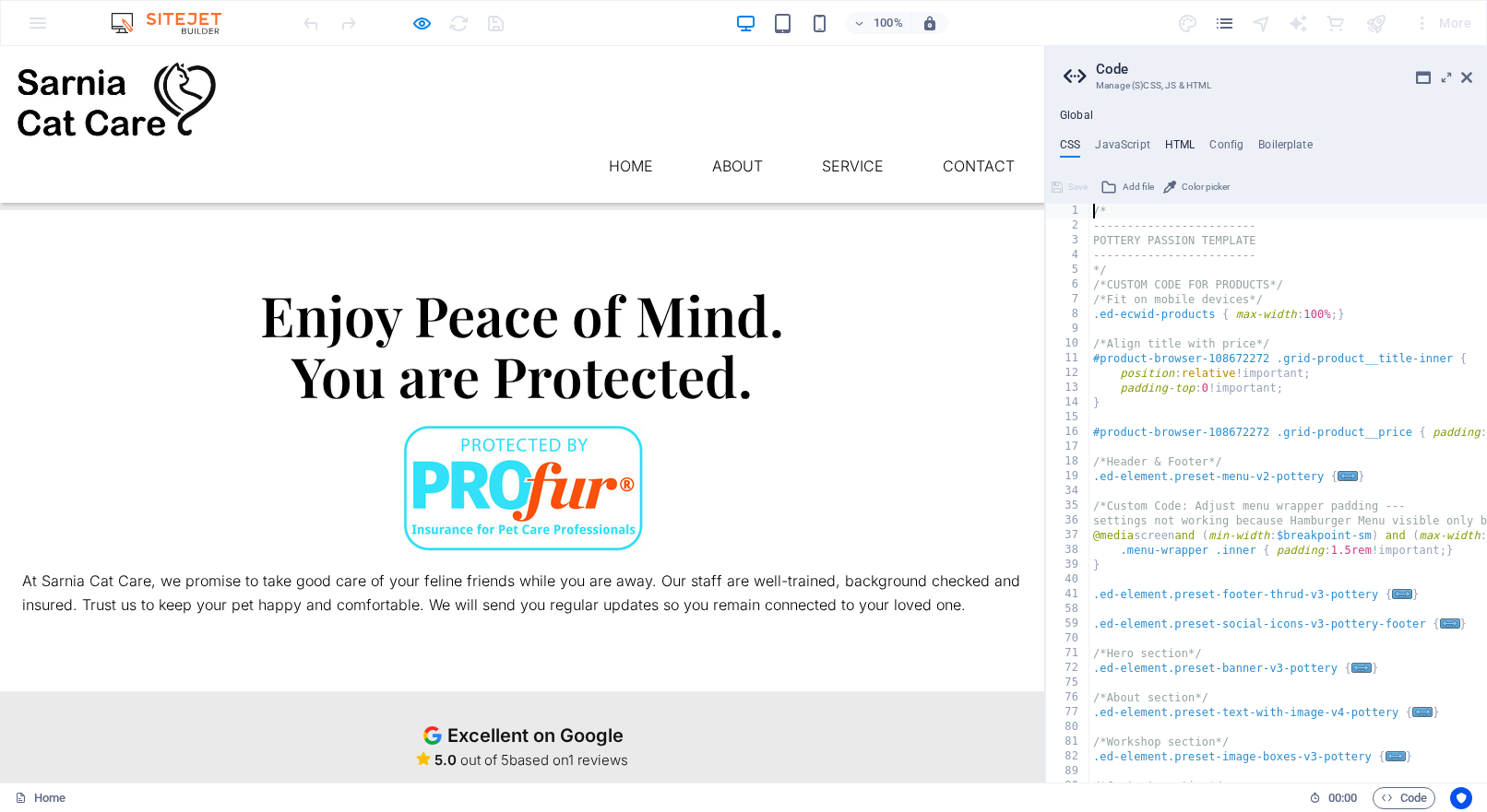
click at [1182, 142] on h4 "HTML" at bounding box center [1180, 148] width 31 height 21
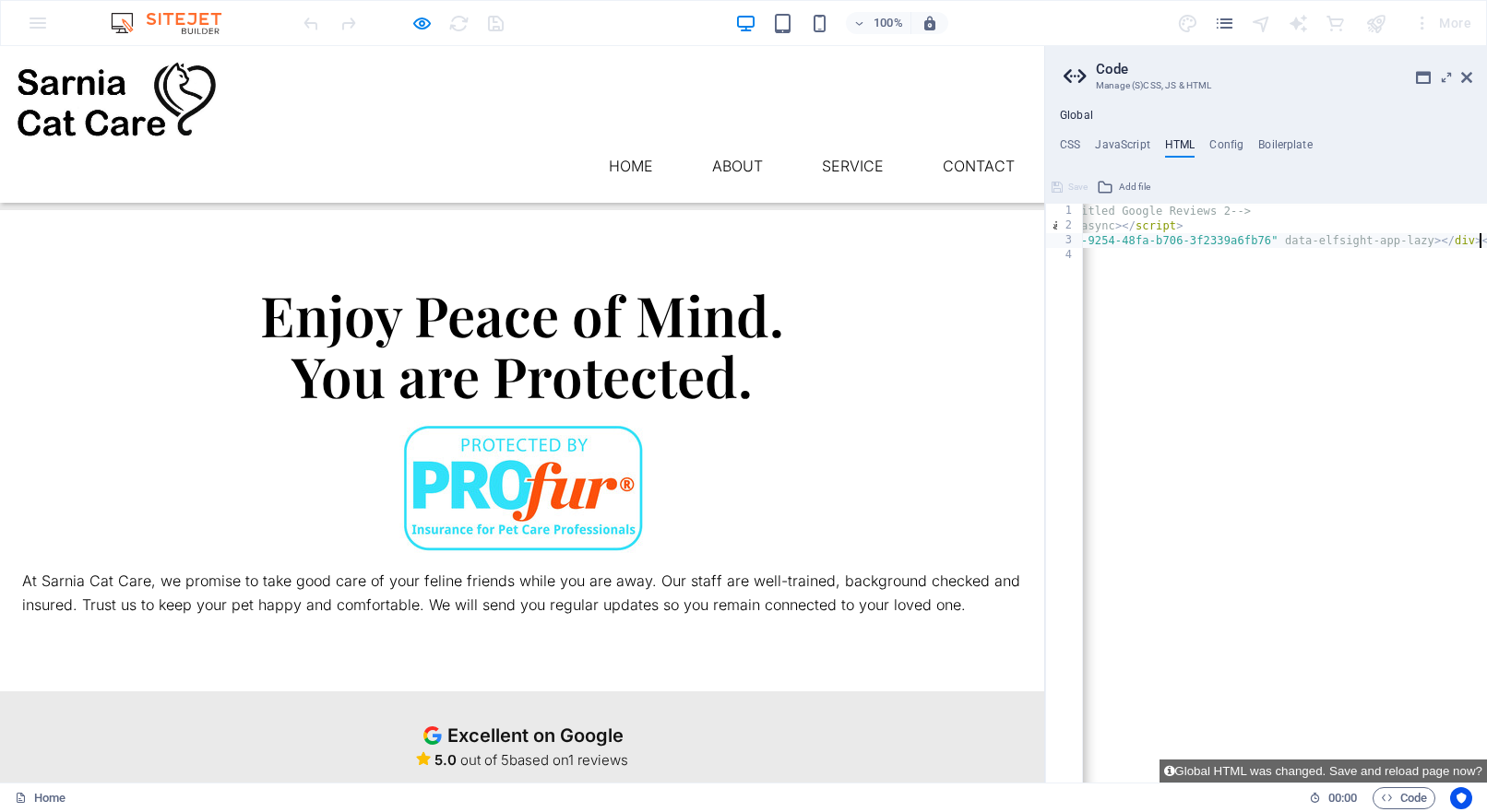
type textarea "<a href="#main-content" class="wv-link-content button">Skip to main content</a>"
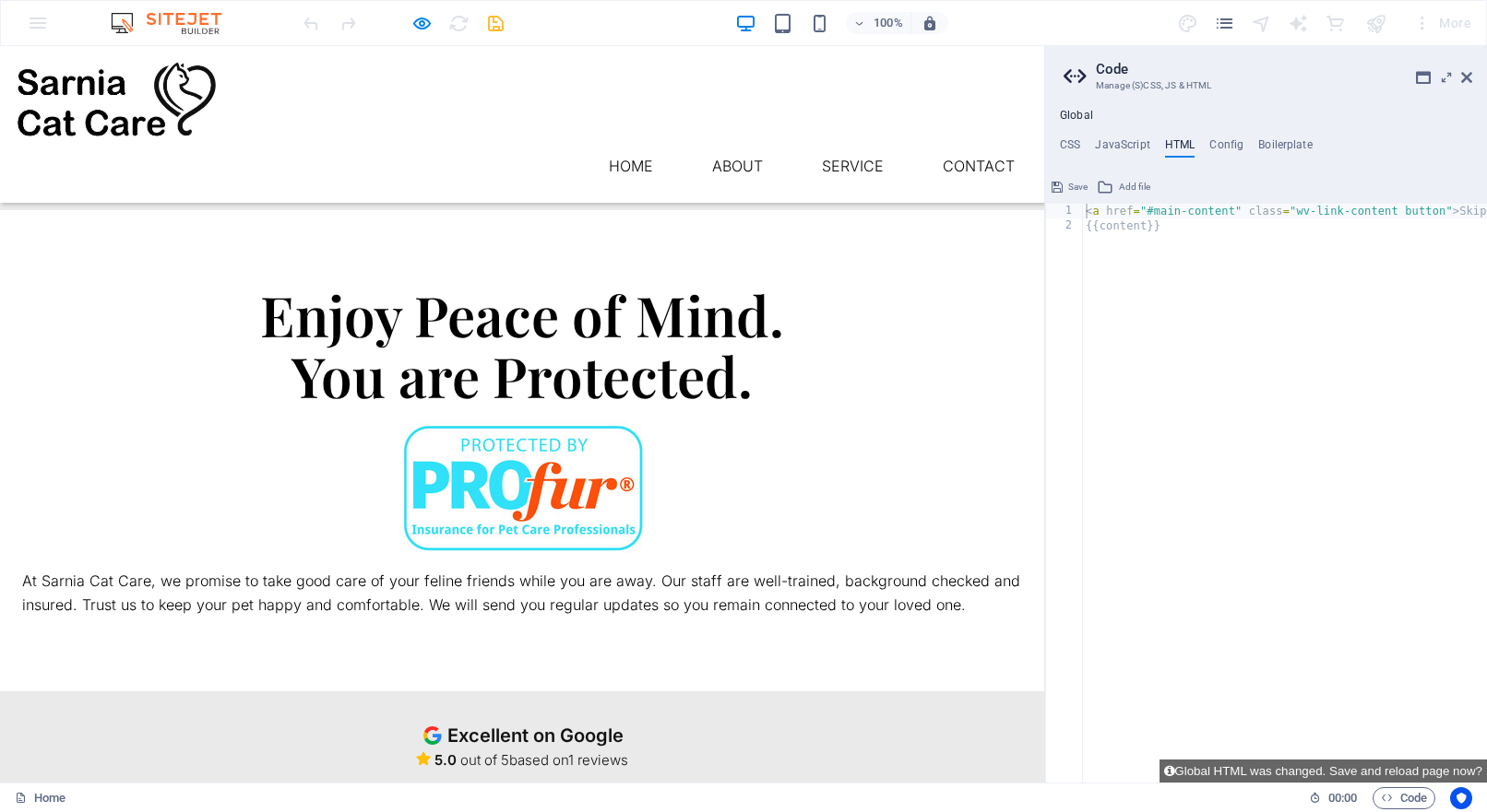
click at [530, 144] on ul "Home About Service Contact" at bounding box center [522, 166] width 1014 height 44
click at [680, 724] on div "Excellent on Google 5.0 out of 5 based on 1 reviews Review us on Google" at bounding box center [522, 774] width 1044 height 100
drag, startPoint x: 1005, startPoint y: 133, endPoint x: 1200, endPoint y: 138, distance: 195.1
click at [1005, 133] on div "Menu Home About Service Contact" at bounding box center [522, 124] width 1044 height 157
click at [1466, 72] on icon at bounding box center [1466, 77] width 11 height 15
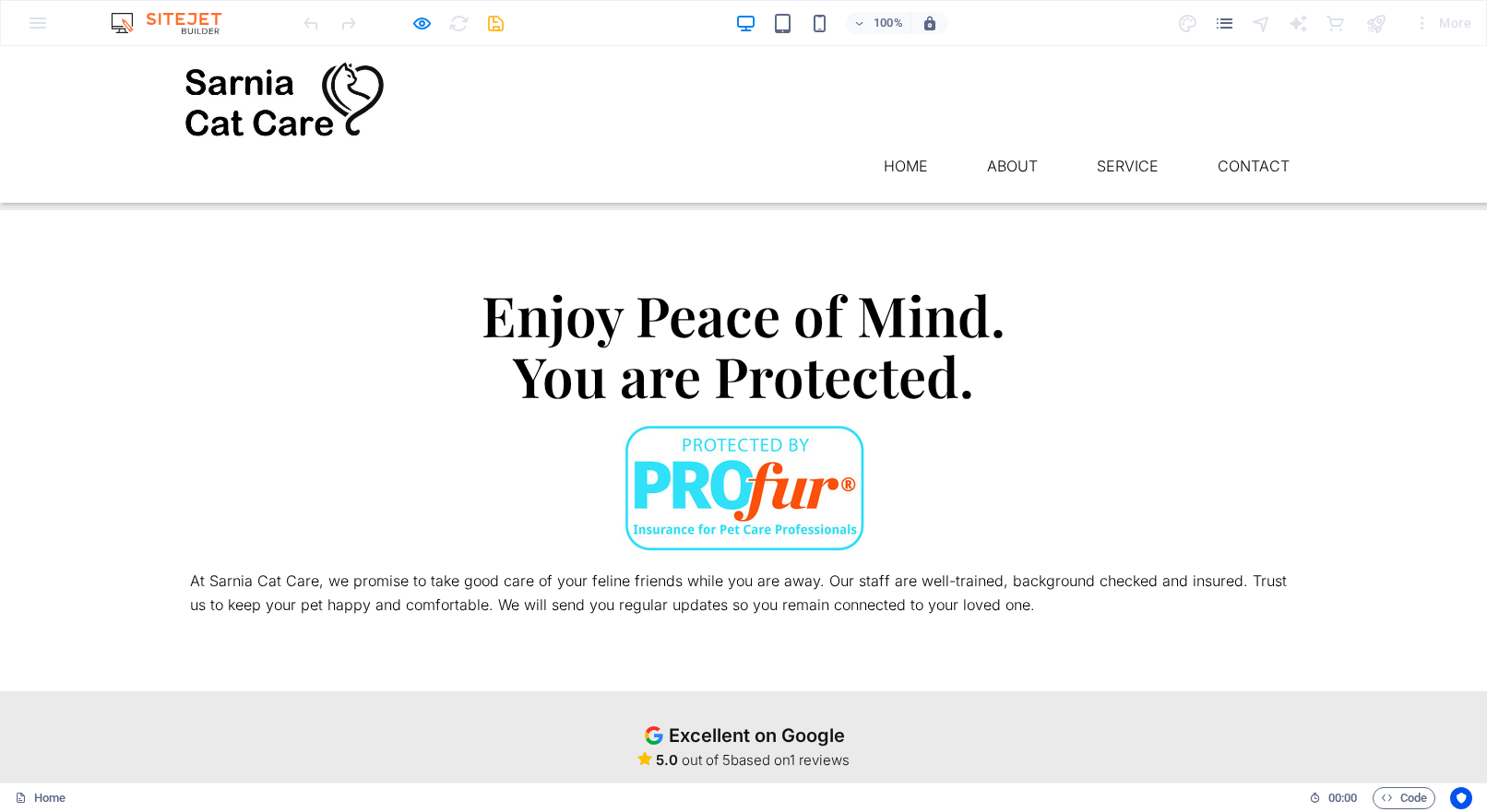
click at [483, 44] on div "100% More" at bounding box center [743, 23] width 1485 height 44
click at [427, 112] on h6 "Open preview website" at bounding box center [436, 115] width 123 height 22
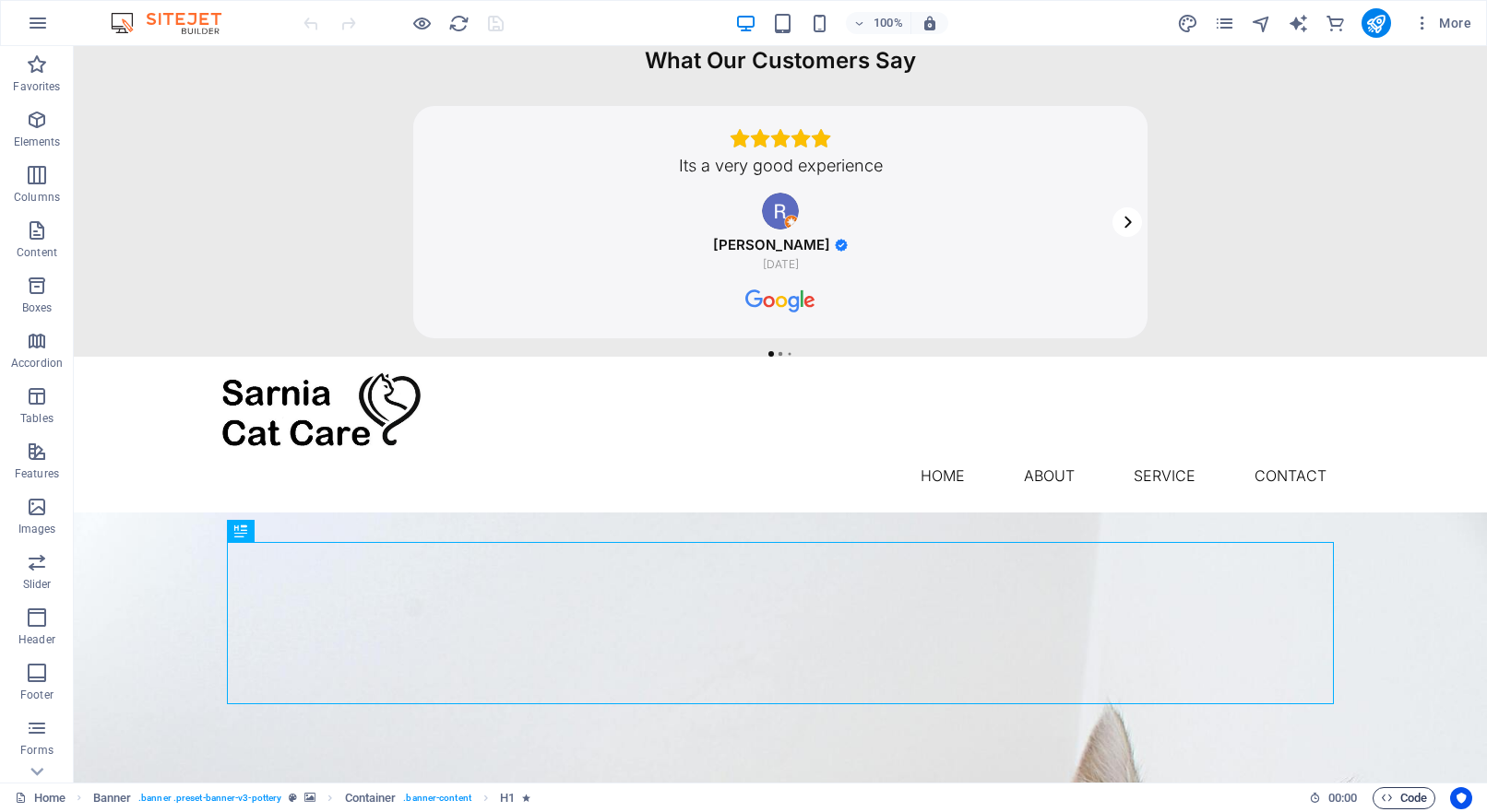
click at [1411, 798] on span "Code" at bounding box center [1403, 798] width 46 height 22
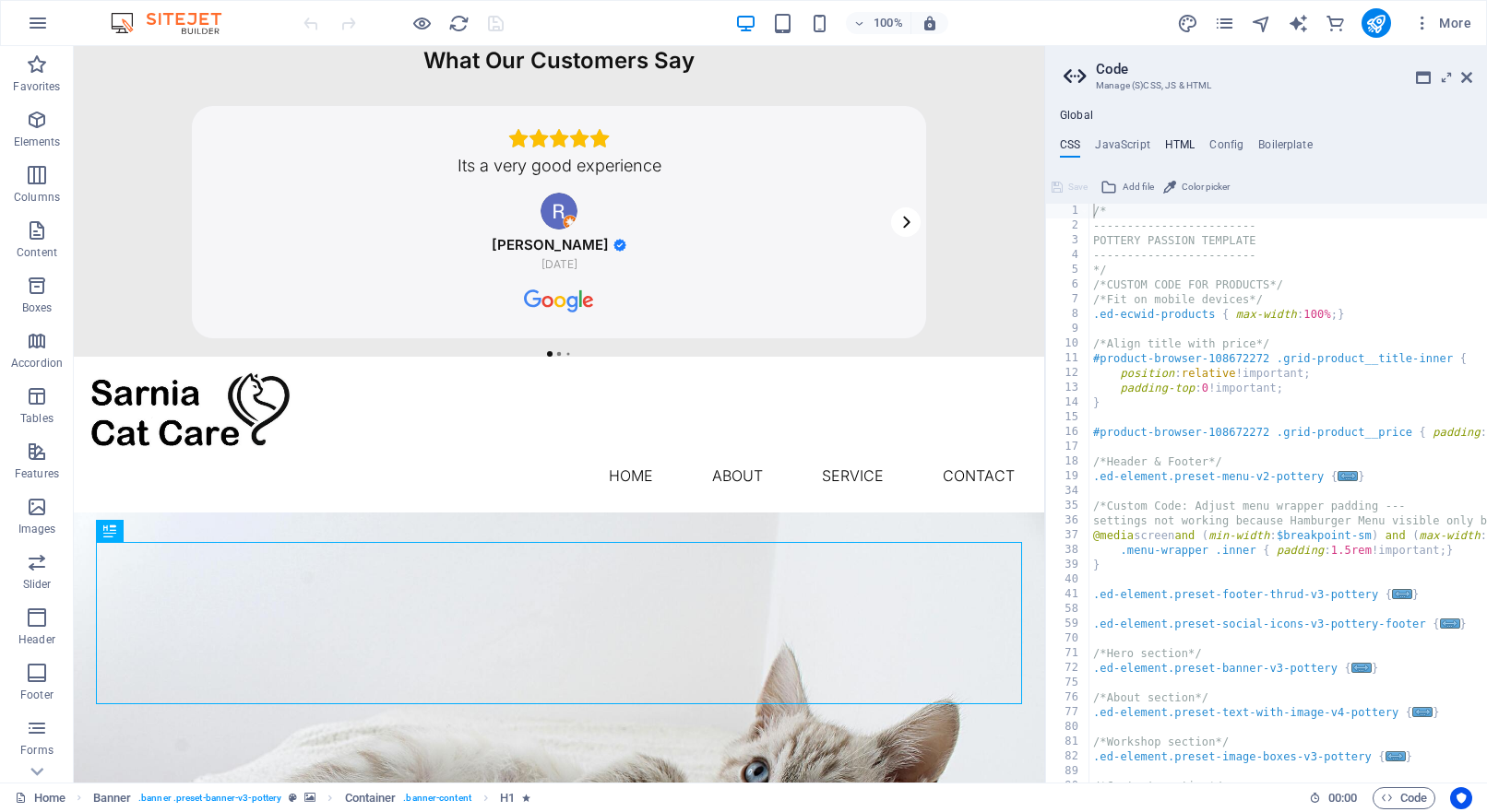
click at [1174, 145] on h4 "HTML" at bounding box center [1180, 148] width 31 height 21
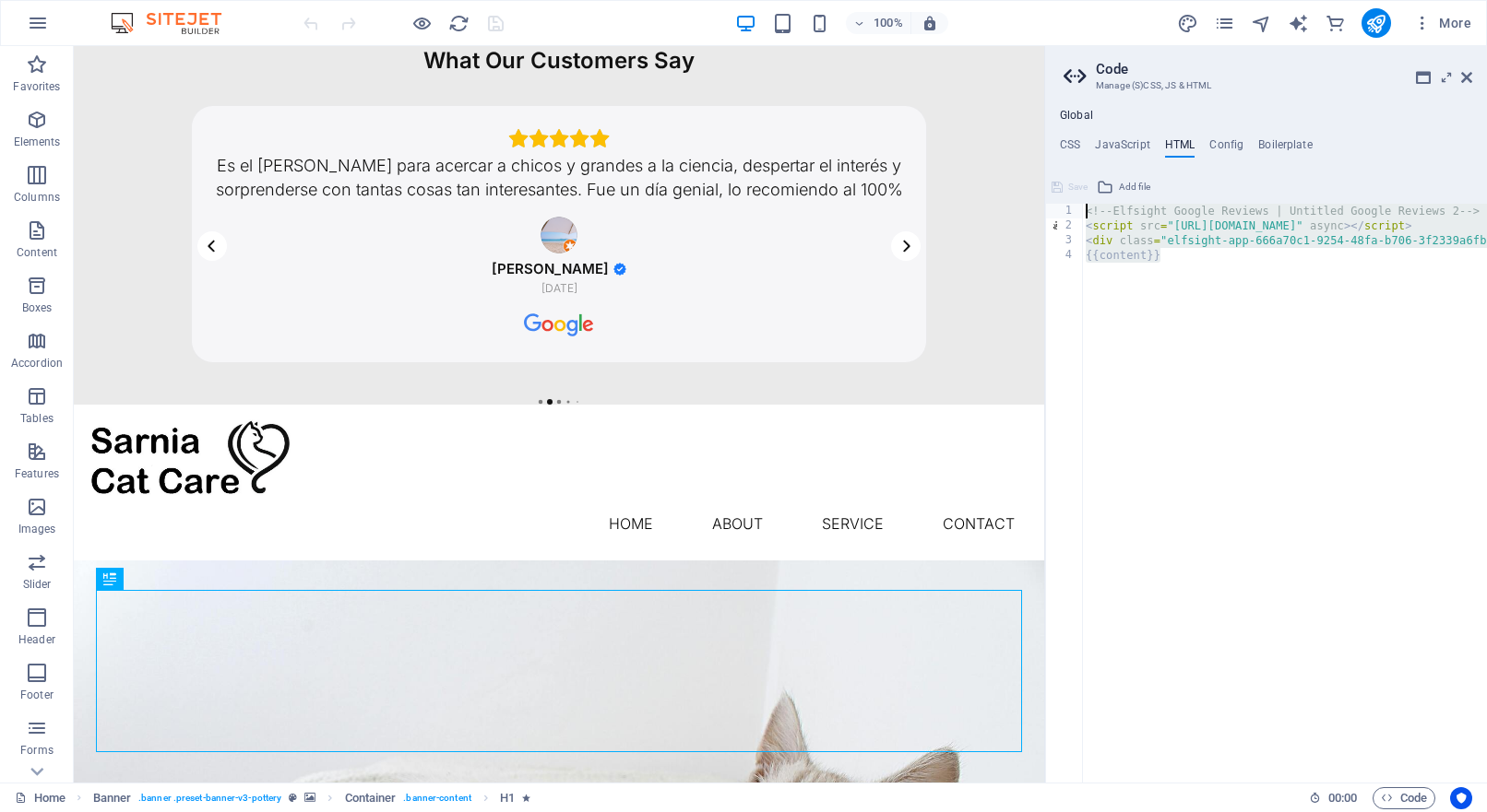
drag, startPoint x: 1167, startPoint y: 256, endPoint x: 1066, endPoint y: 205, distance: 113.1
click at [1066, 205] on div "<!-- Elfsight Google Reviews | Untitled Google Reviews 2 --> 1 2 3 4 <!-- Elfsi…" at bounding box center [1266, 493] width 442 height 579
type textarea "<!-- Elfsight Google Reviews | Untitled Google Reviews 2 --> <script src="https…"
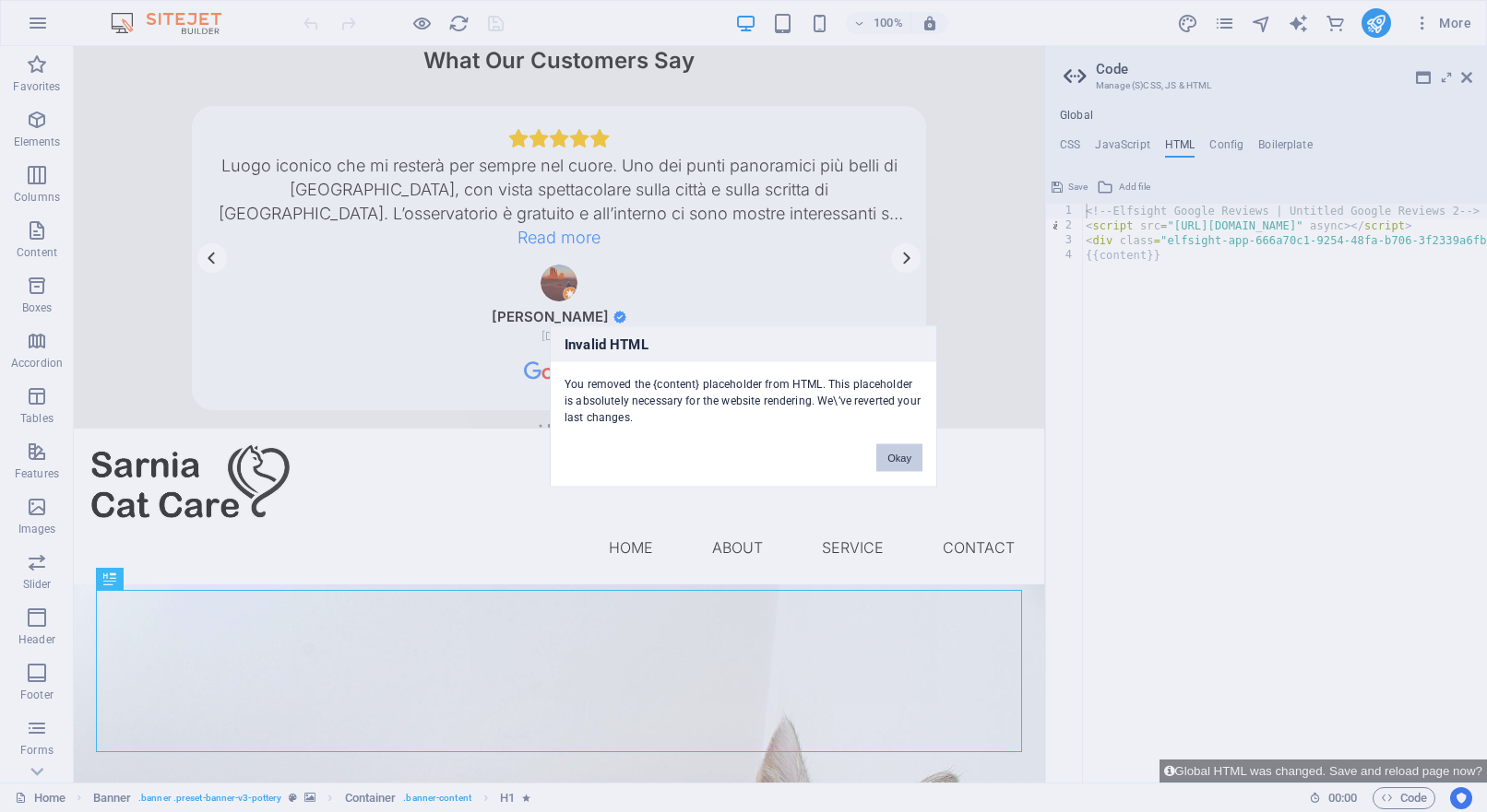
click at [898, 459] on button "Okay" at bounding box center [899, 458] width 46 height 28
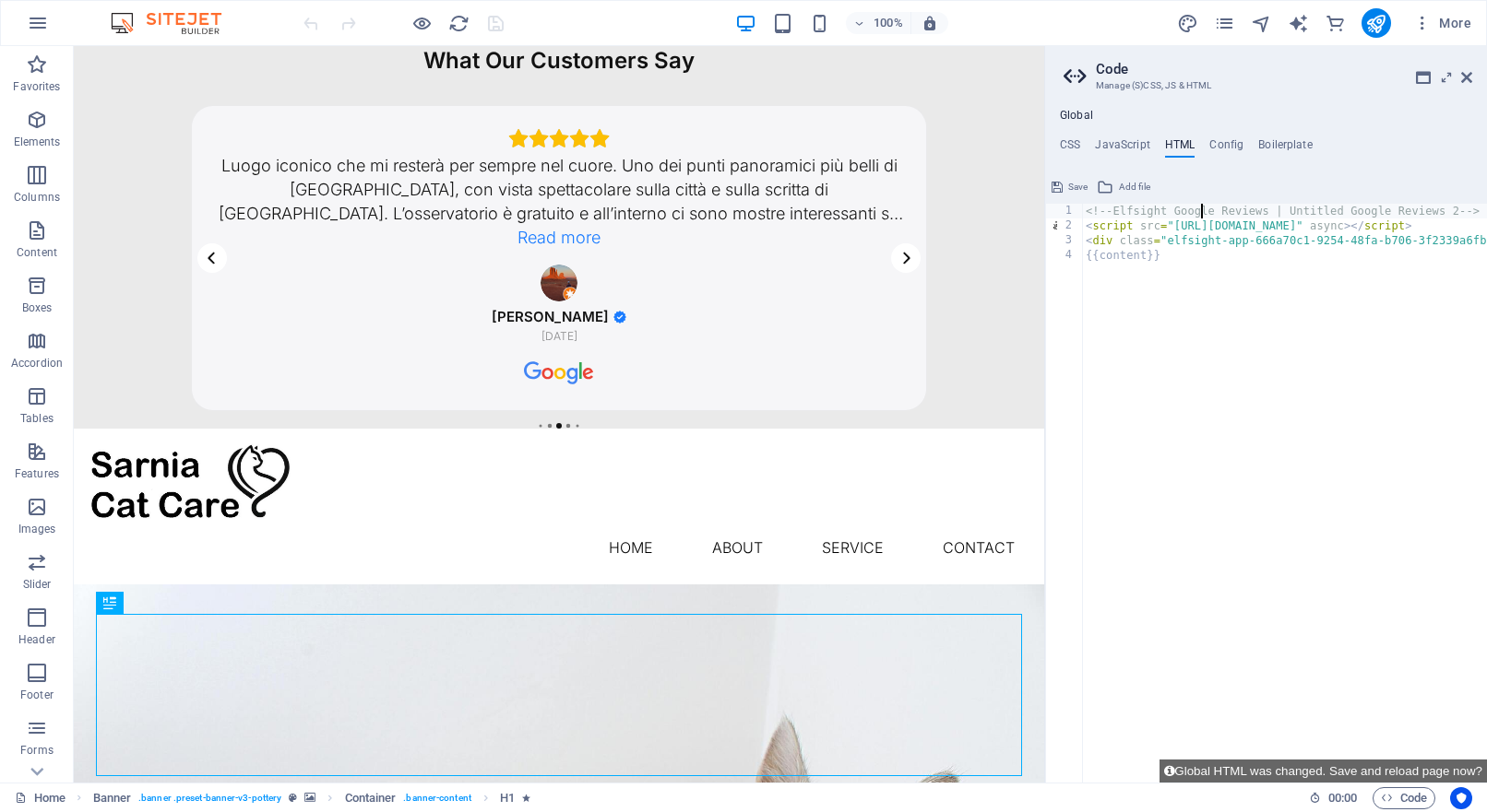
click at [959, 412] on div "What Our Customers Say Es el lugar perfecto para acercar a chicos y grandes a l…" at bounding box center [558, 238] width 970 height 383
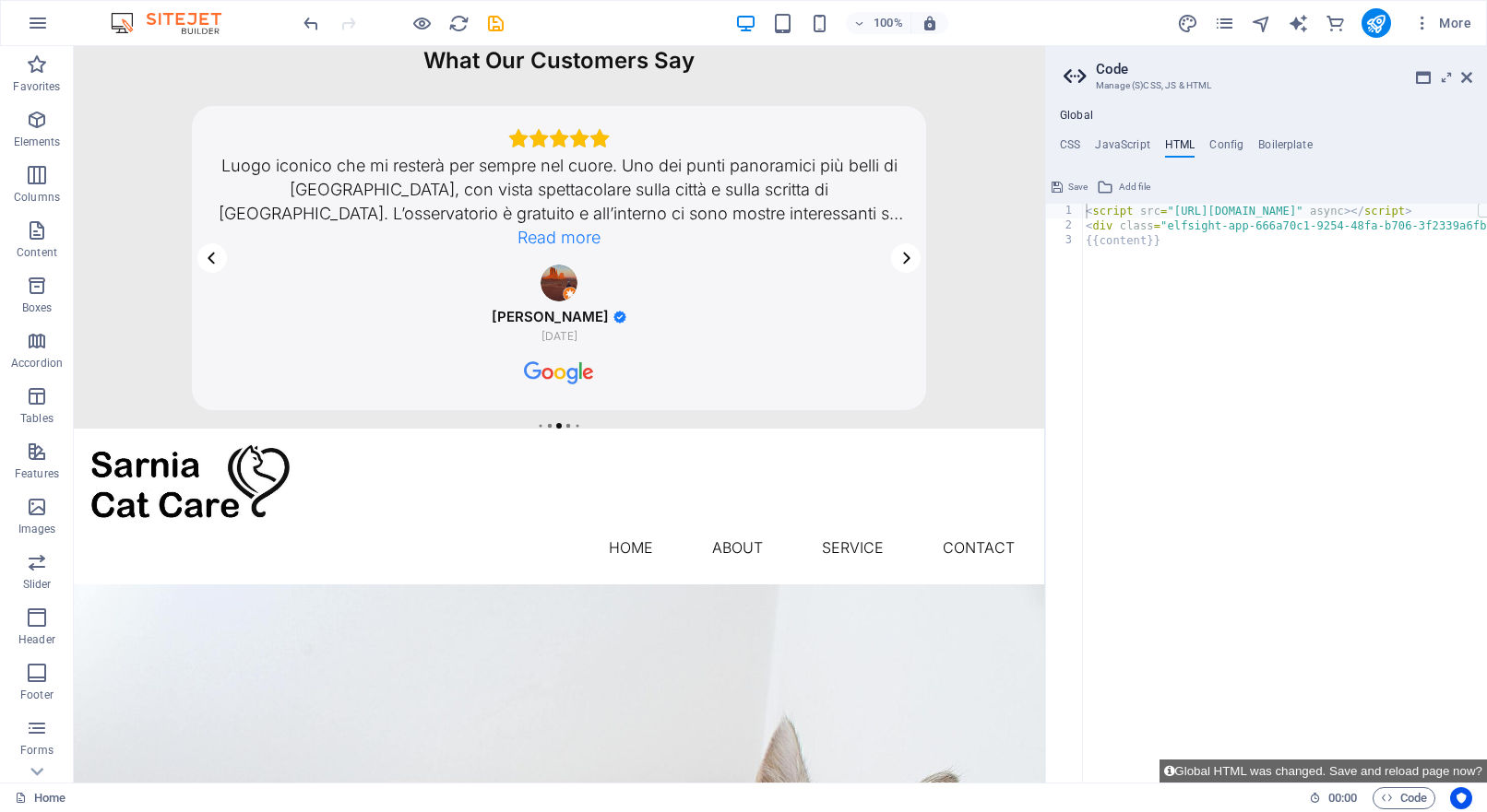
click at [1280, 200] on div "<div class="elfsight-app-666a70c1-9254-48fa-b706-3f2339a6fb76" data-elfsight-ap…" at bounding box center [1266, 478] width 442 height 611
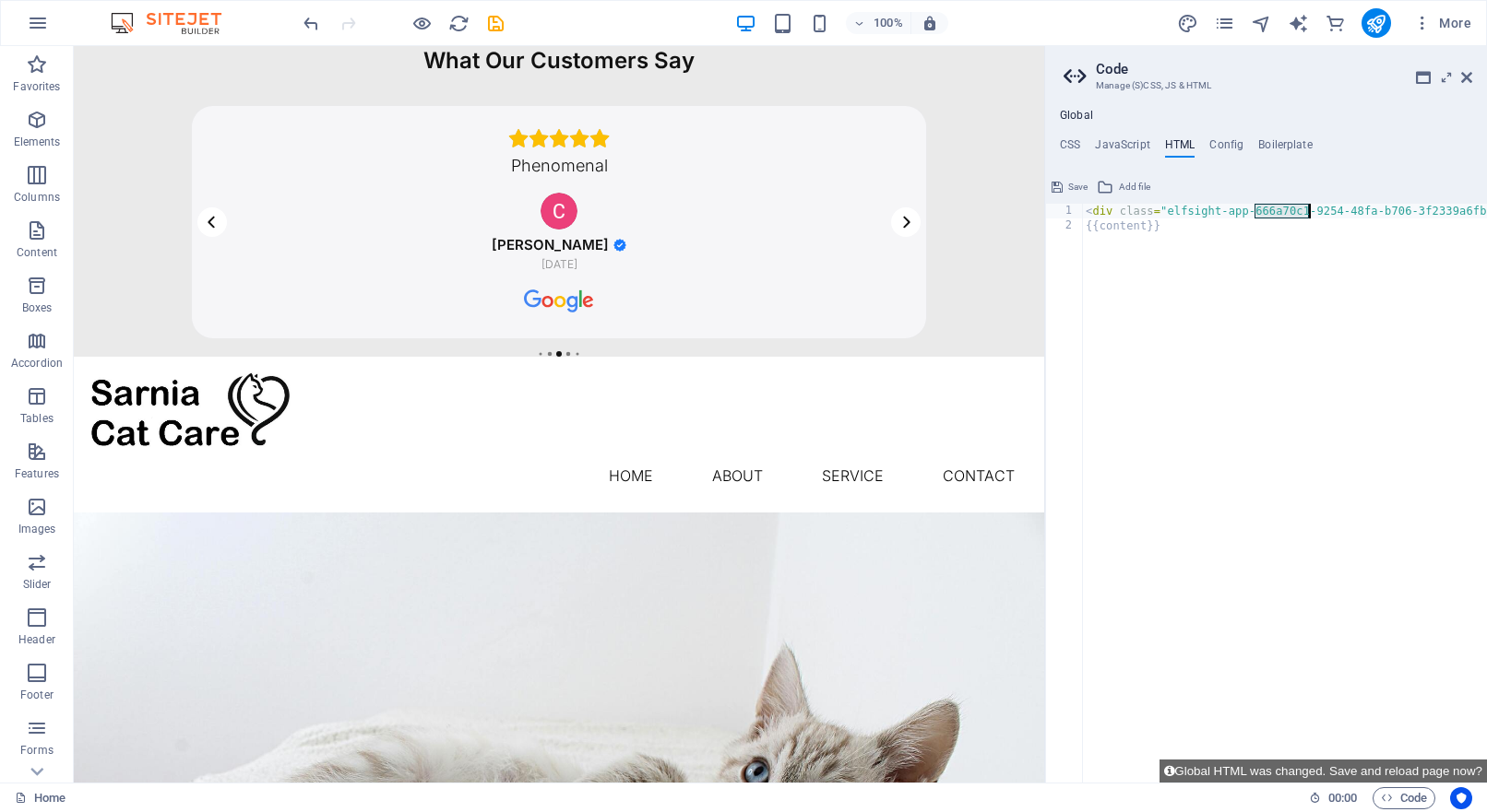
type textarea "{{content}}"
click at [994, 319] on div "What Our Customers Say Luogo iconico che mi resterà per sempre nel cuore. Uno d…" at bounding box center [558, 201] width 970 height 311
click at [496, 17] on icon "save" at bounding box center [495, 23] width 21 height 21
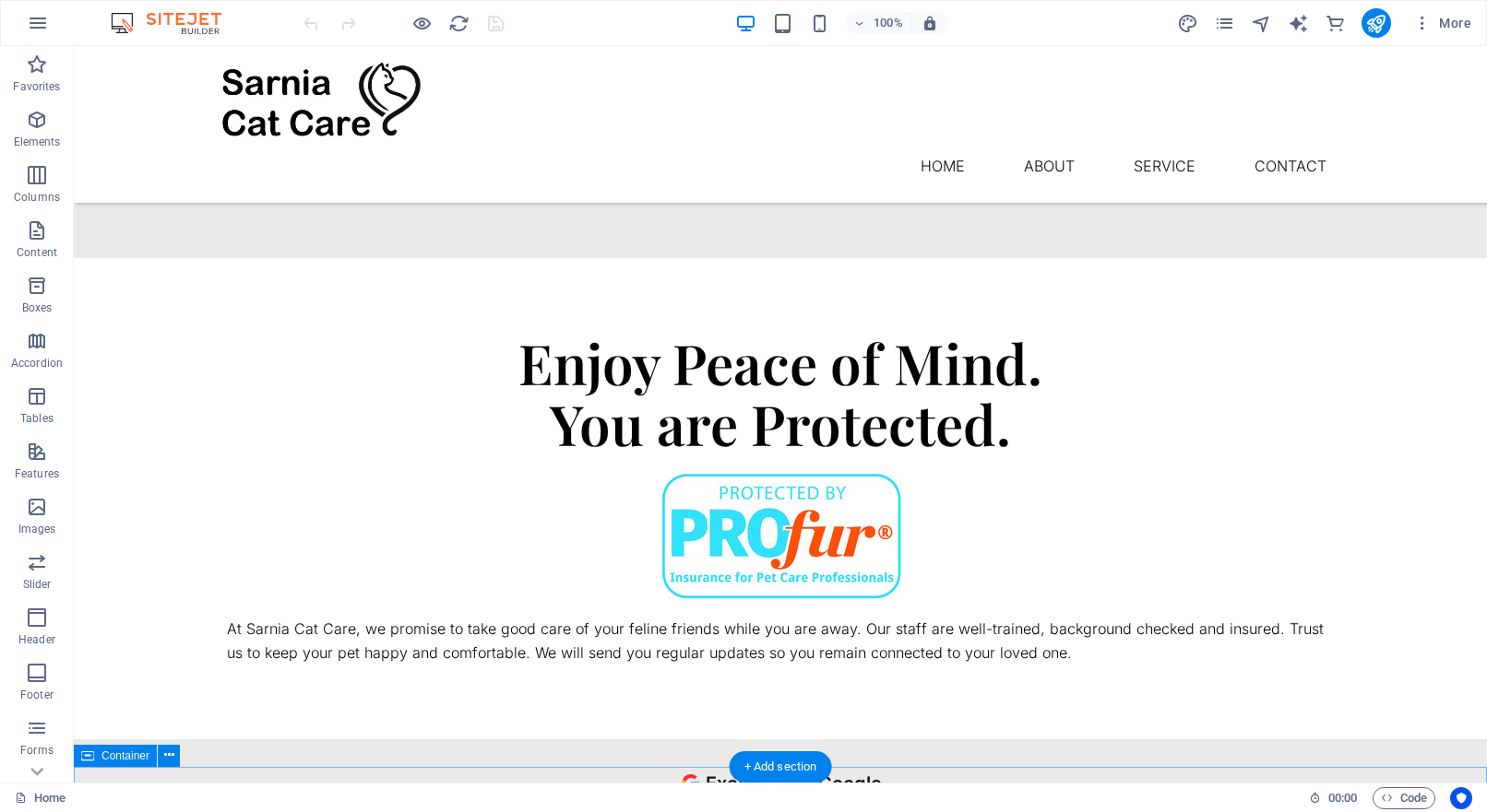
scroll to position [1520, 0]
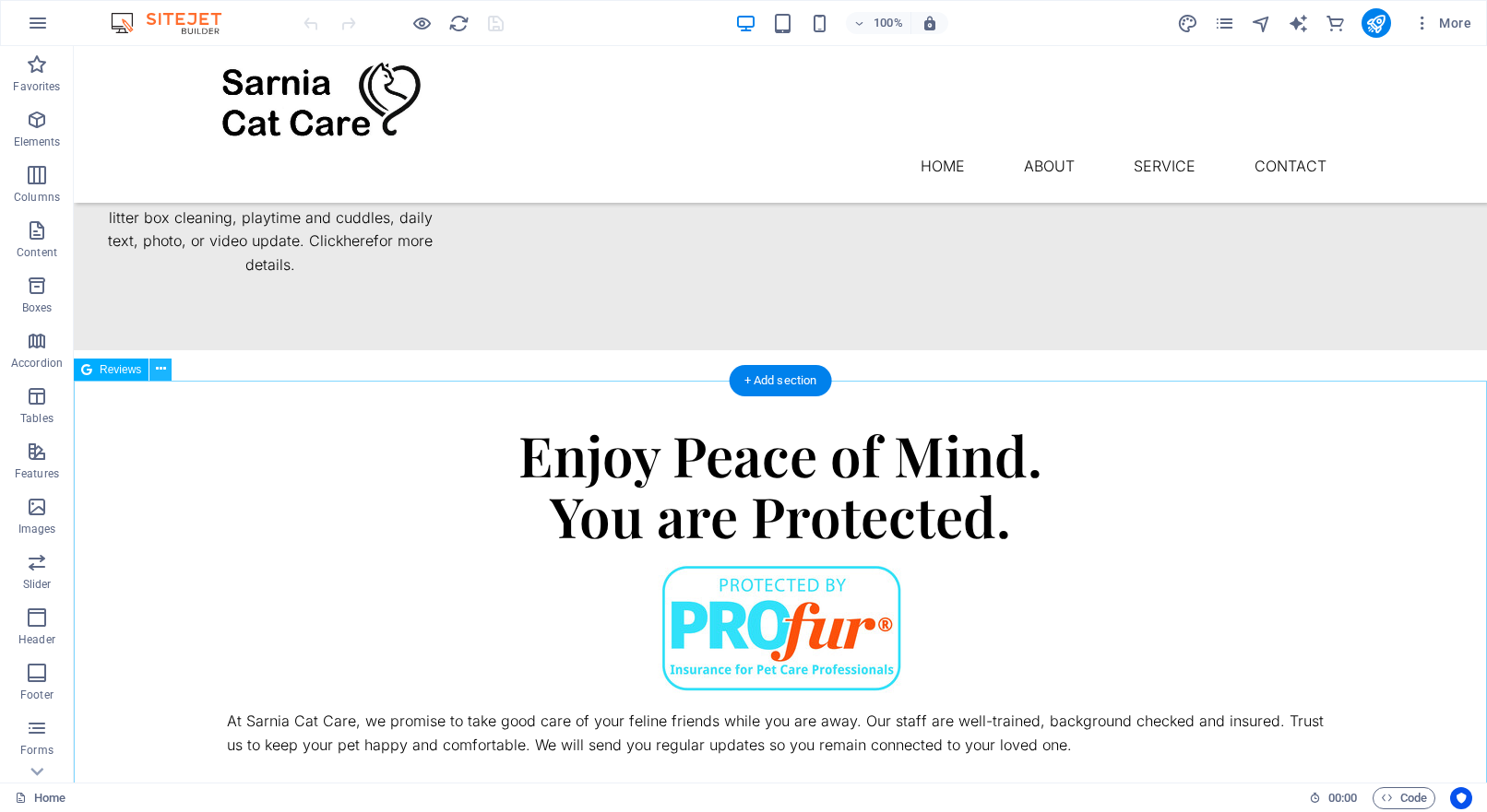
click at [165, 372] on icon at bounding box center [161, 370] width 10 height 20
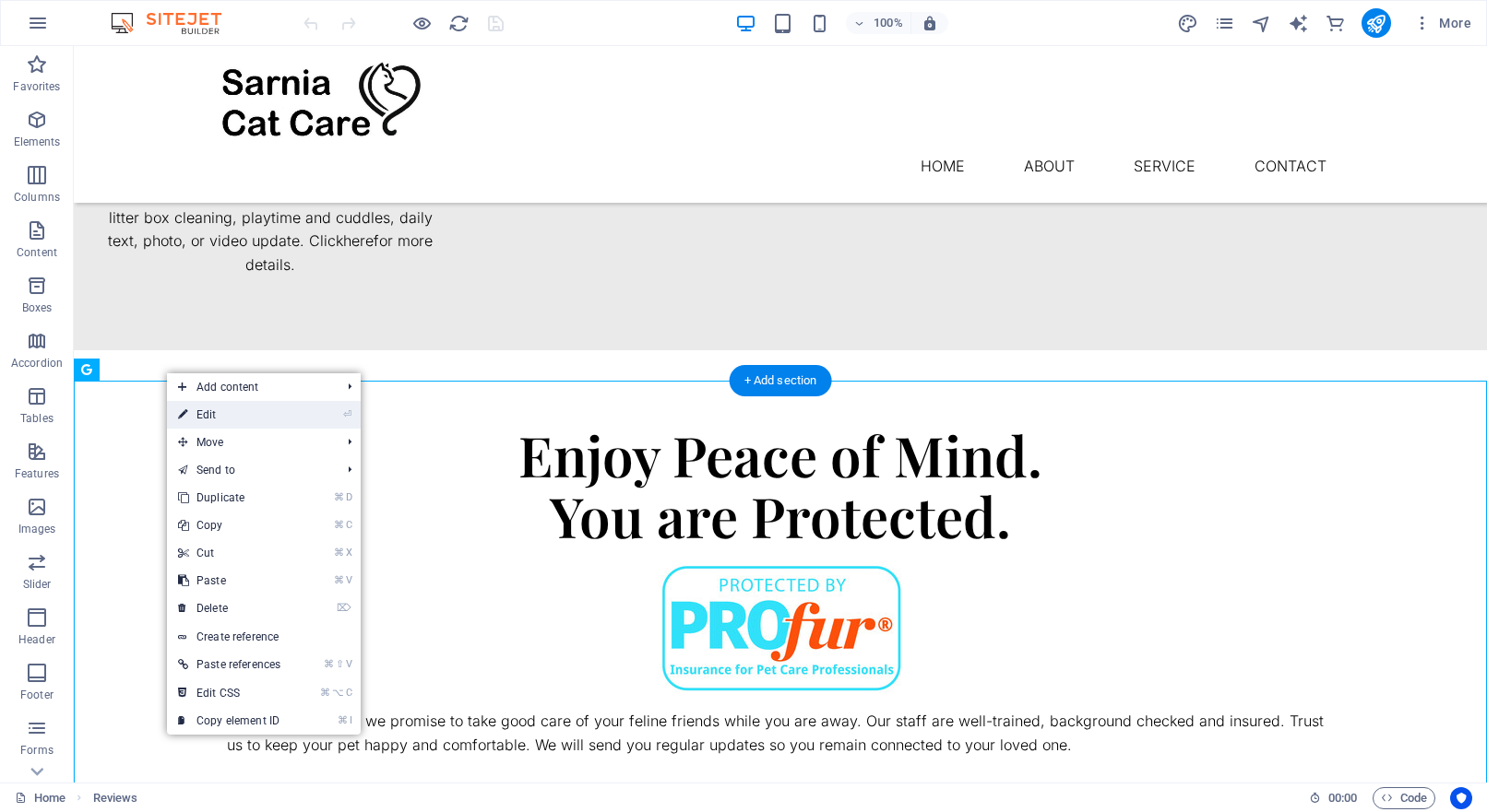
click at [213, 412] on link "⏎ Edit" at bounding box center [229, 415] width 124 height 28
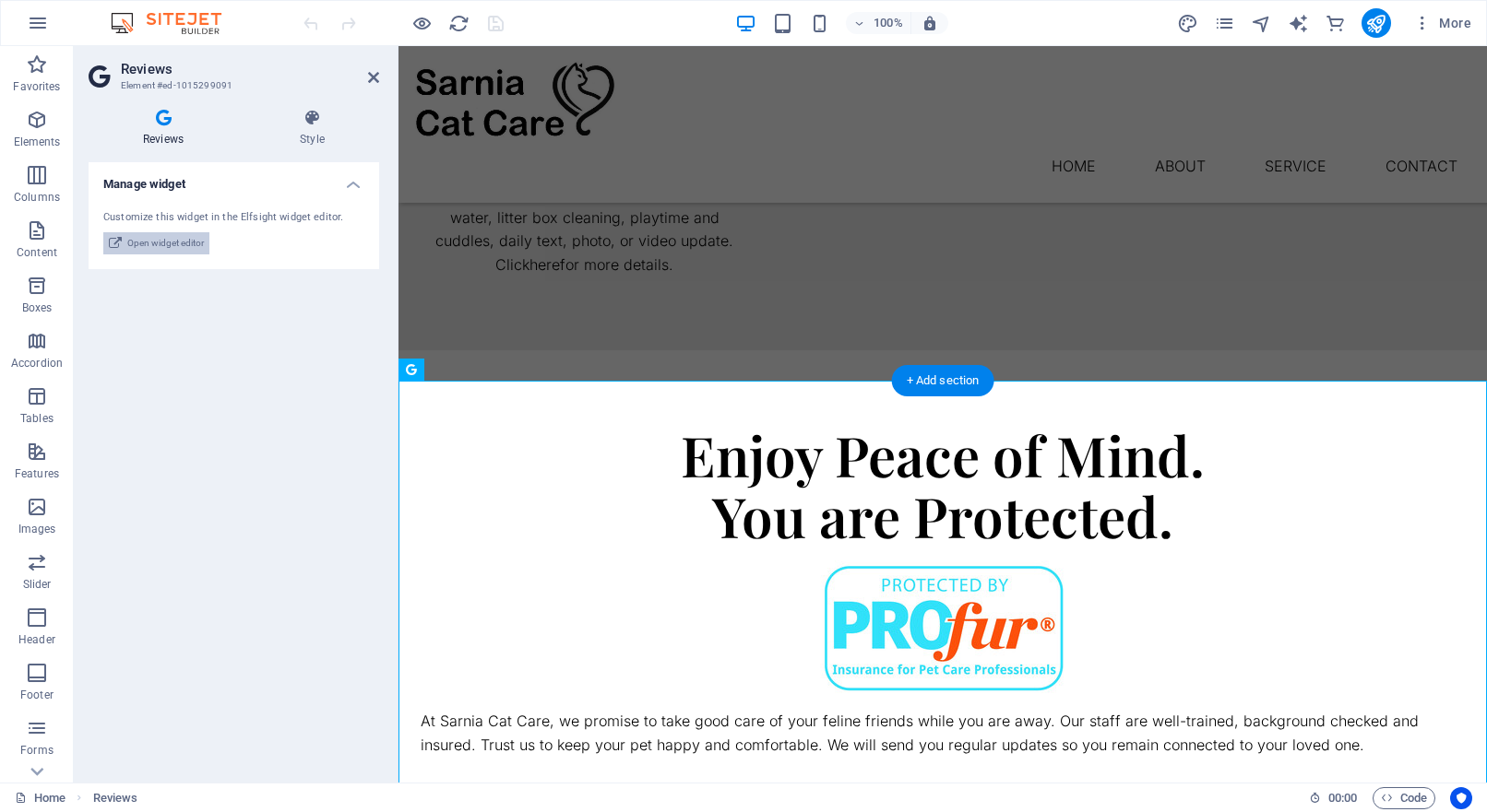
click at [148, 241] on span "Open widget editor" at bounding box center [166, 244] width 77 height 22
click at [719, 350] on div "Enjoy Peace of Mind. You are Protected. At Sarnia Cat Care, we promise to take …" at bounding box center [942, 590] width 1088 height 480
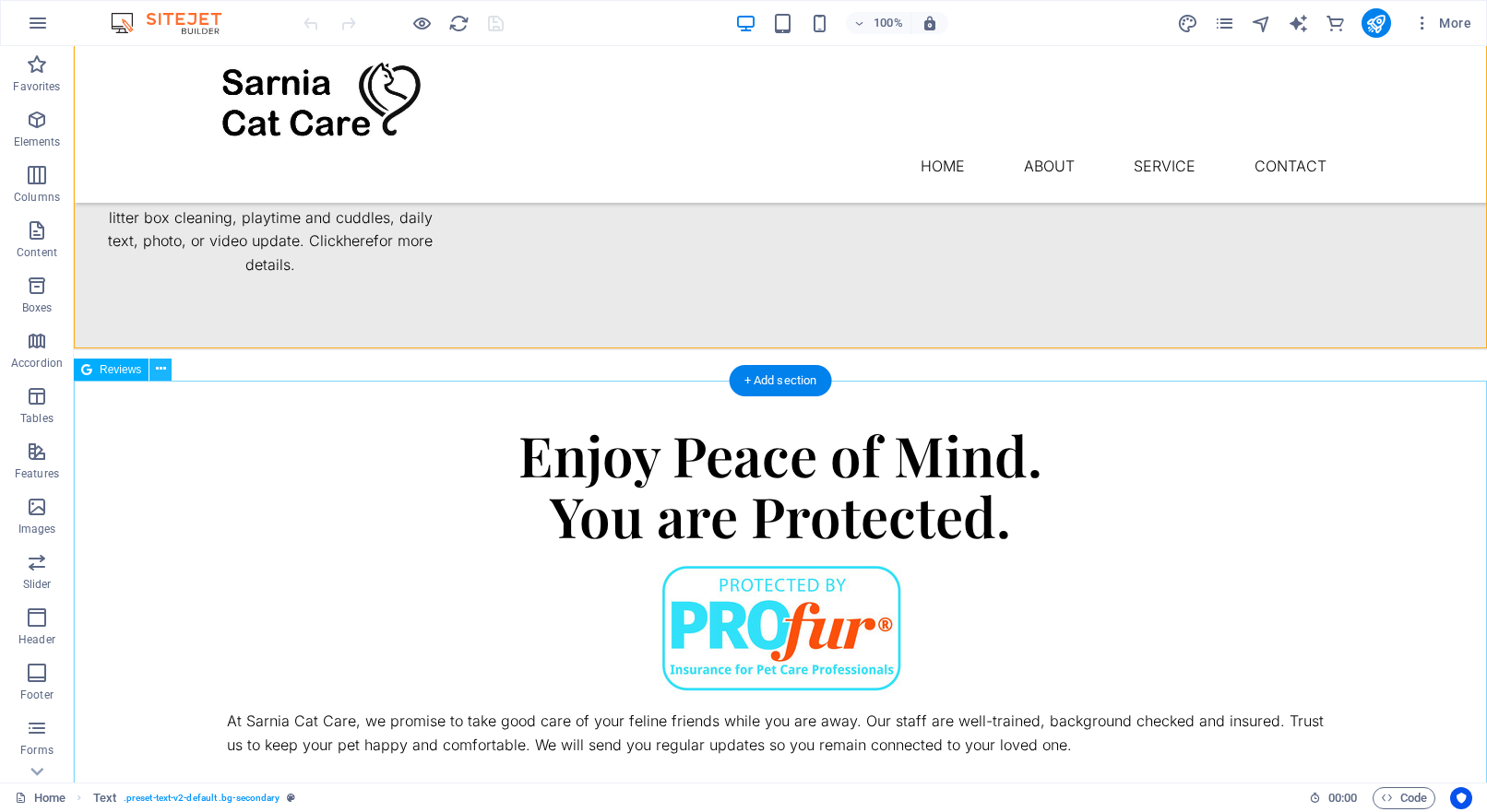
click at [158, 364] on icon at bounding box center [161, 370] width 10 height 20
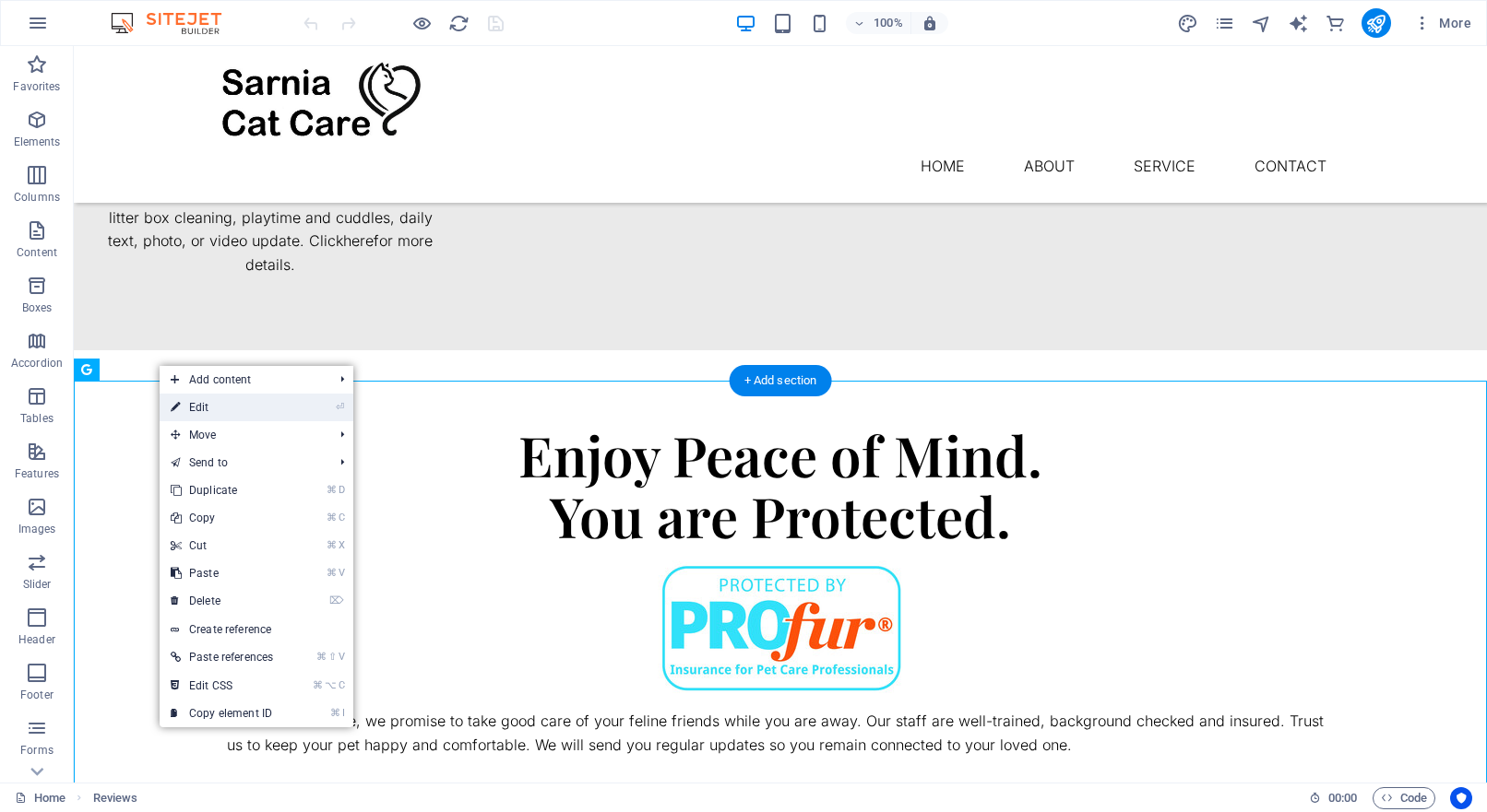
click at [190, 405] on link "⏎ Edit" at bounding box center [222, 407] width 124 height 28
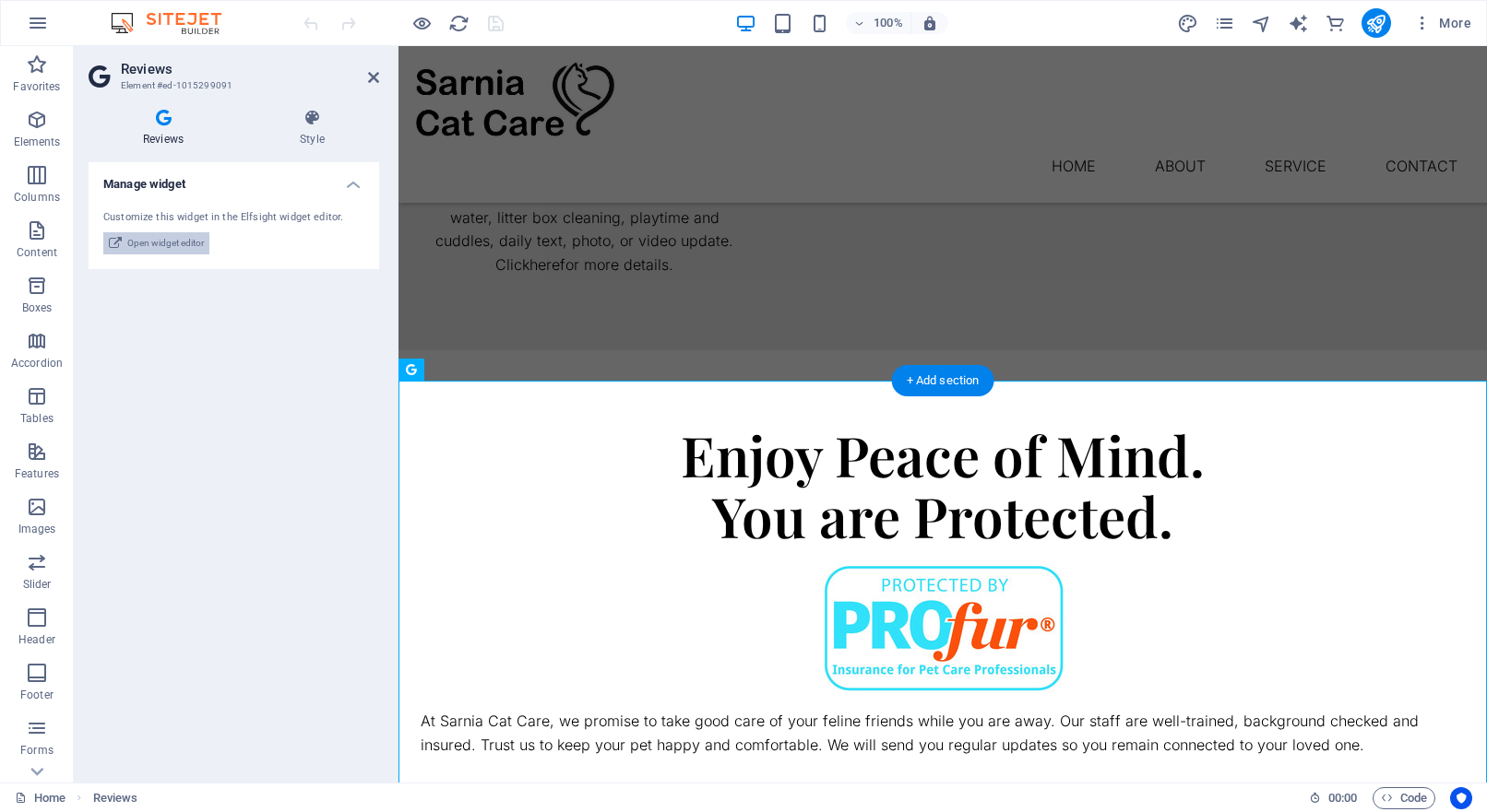
click at [165, 241] on span "Open widget editor" at bounding box center [166, 244] width 77 height 22
click at [309, 123] on icon at bounding box center [313, 117] width 134 height 19
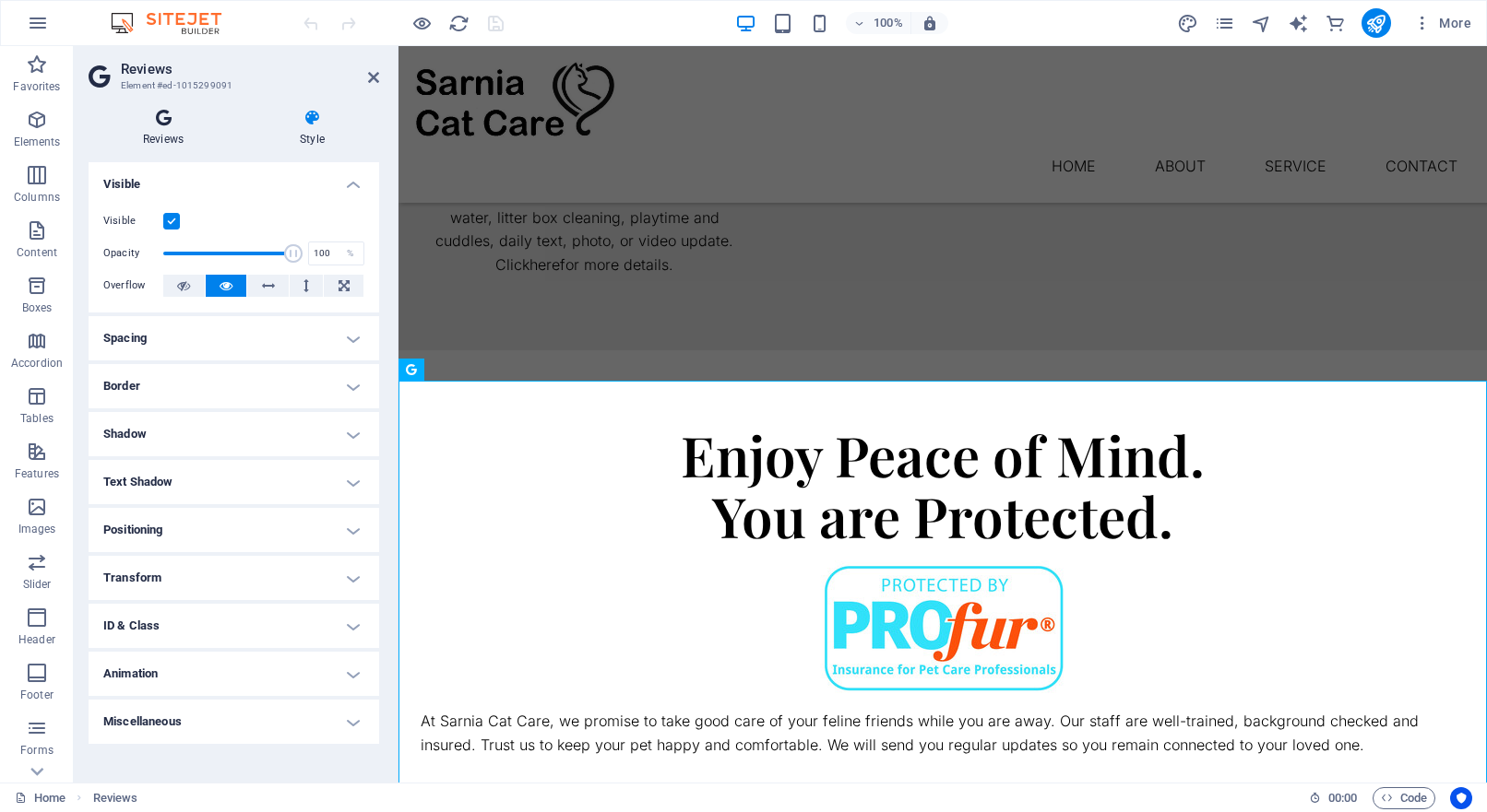
click at [165, 122] on icon at bounding box center [163, 117] width 149 height 19
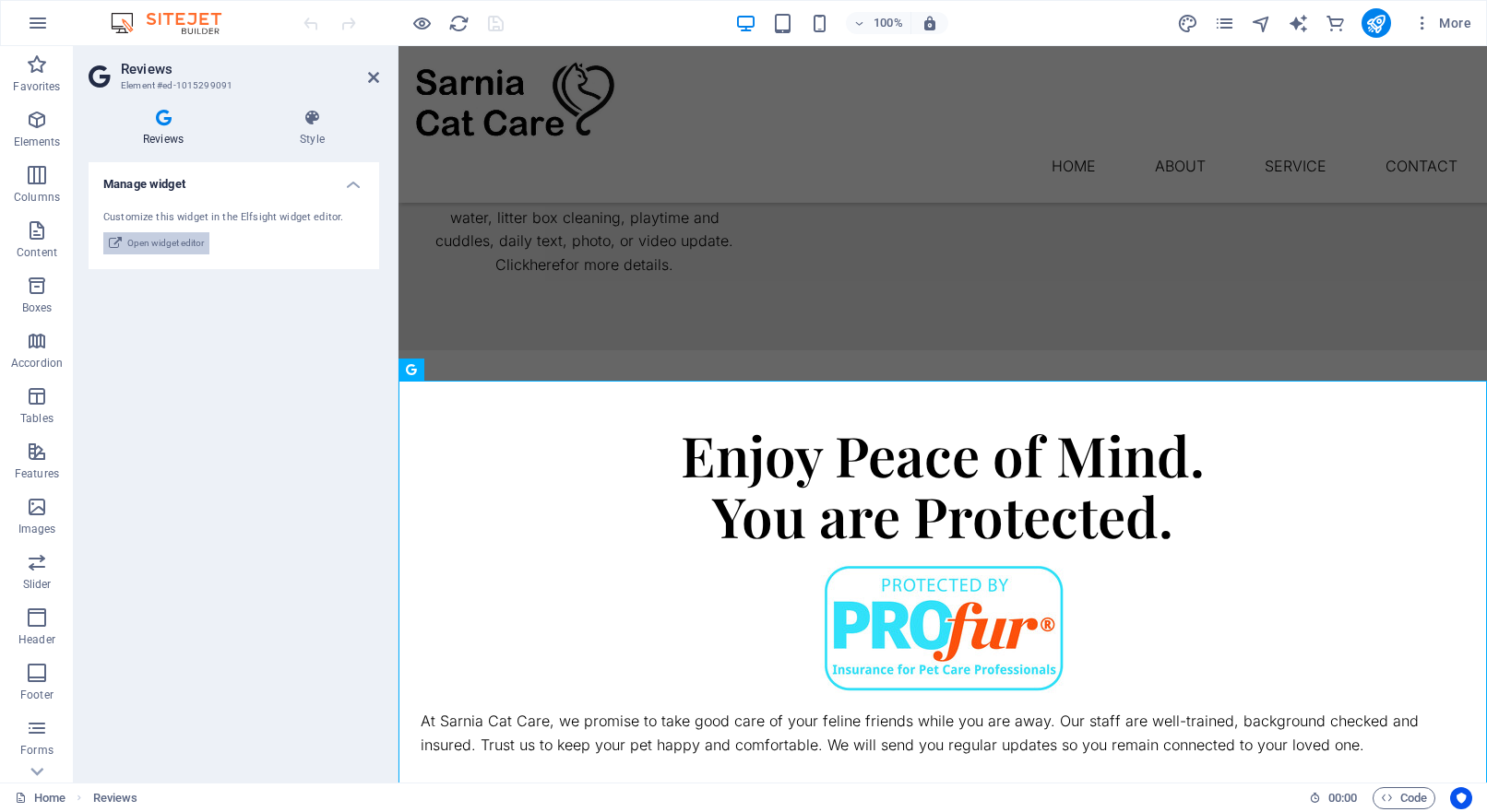
click at [171, 240] on span "Open widget editor" at bounding box center [166, 244] width 77 height 22
click at [313, 417] on div "Manage widget Customize this widget in the Elfsight widget editor. Open widget …" at bounding box center [234, 466] width 290 height 606
click at [176, 243] on span "Open widget editor" at bounding box center [166, 244] width 77 height 22
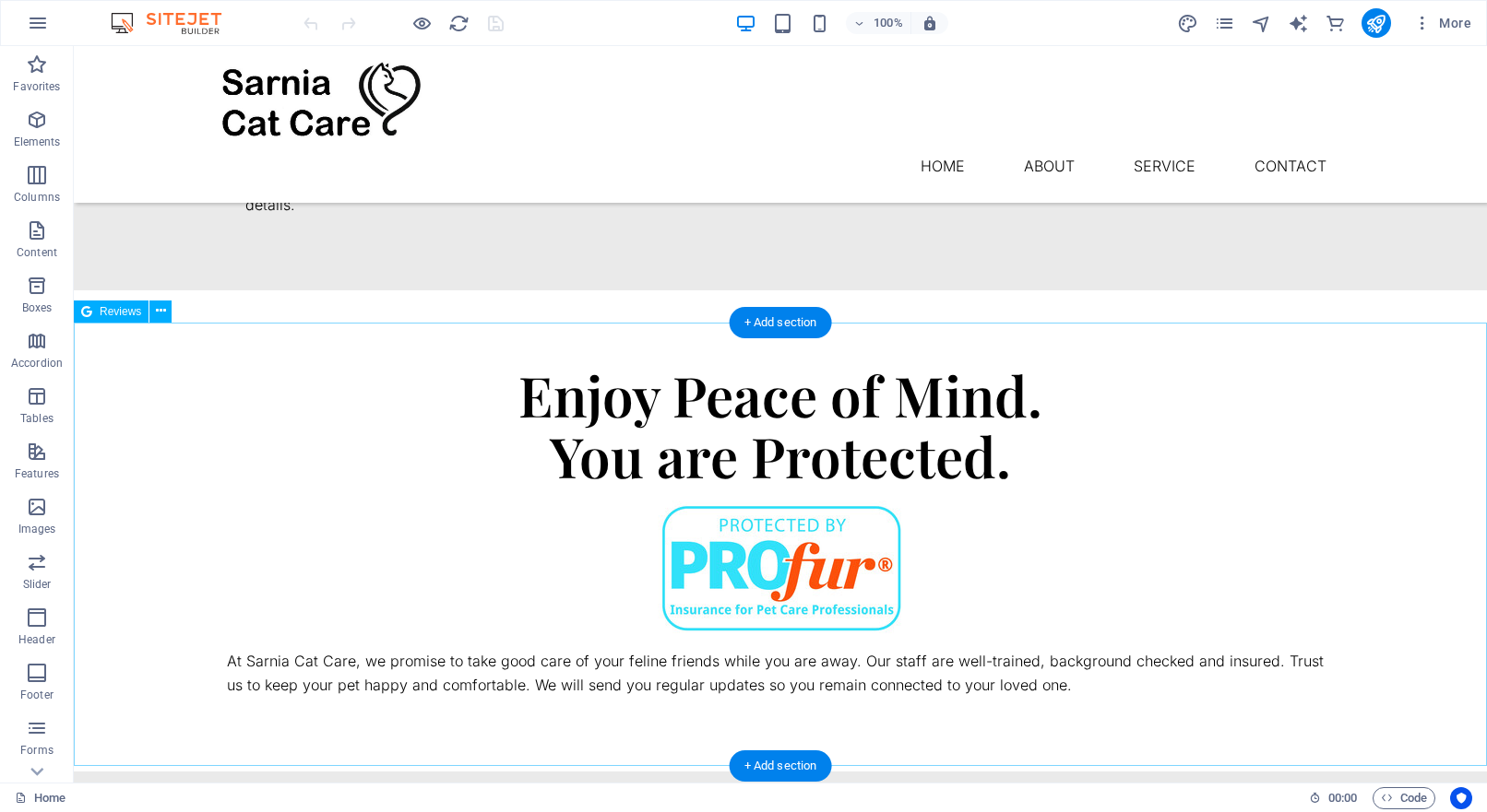
scroll to position [1578, 0]
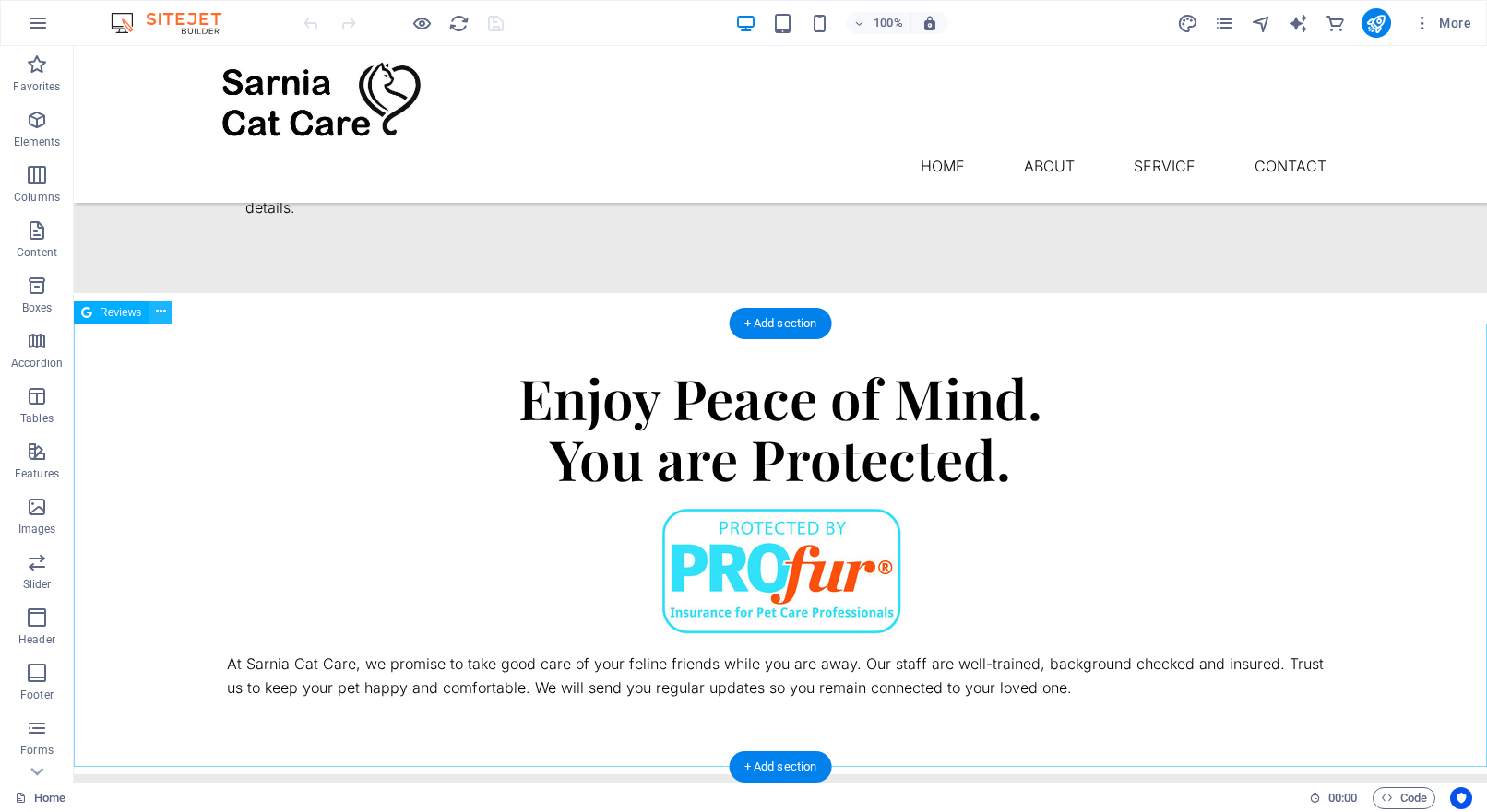
click at [158, 314] on icon at bounding box center [161, 313] width 10 height 20
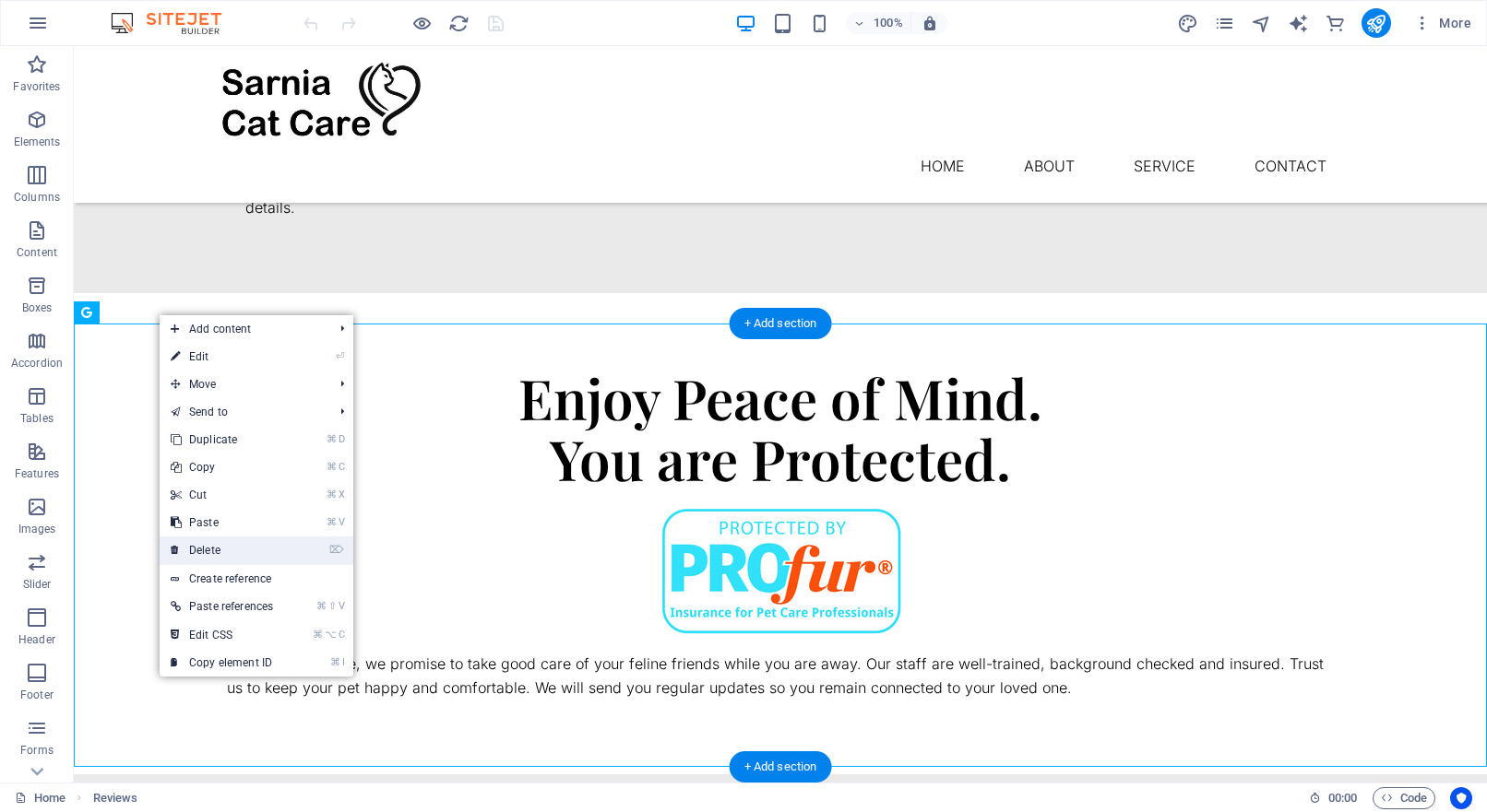
click at [224, 547] on link "⌦ Delete" at bounding box center [222, 551] width 124 height 28
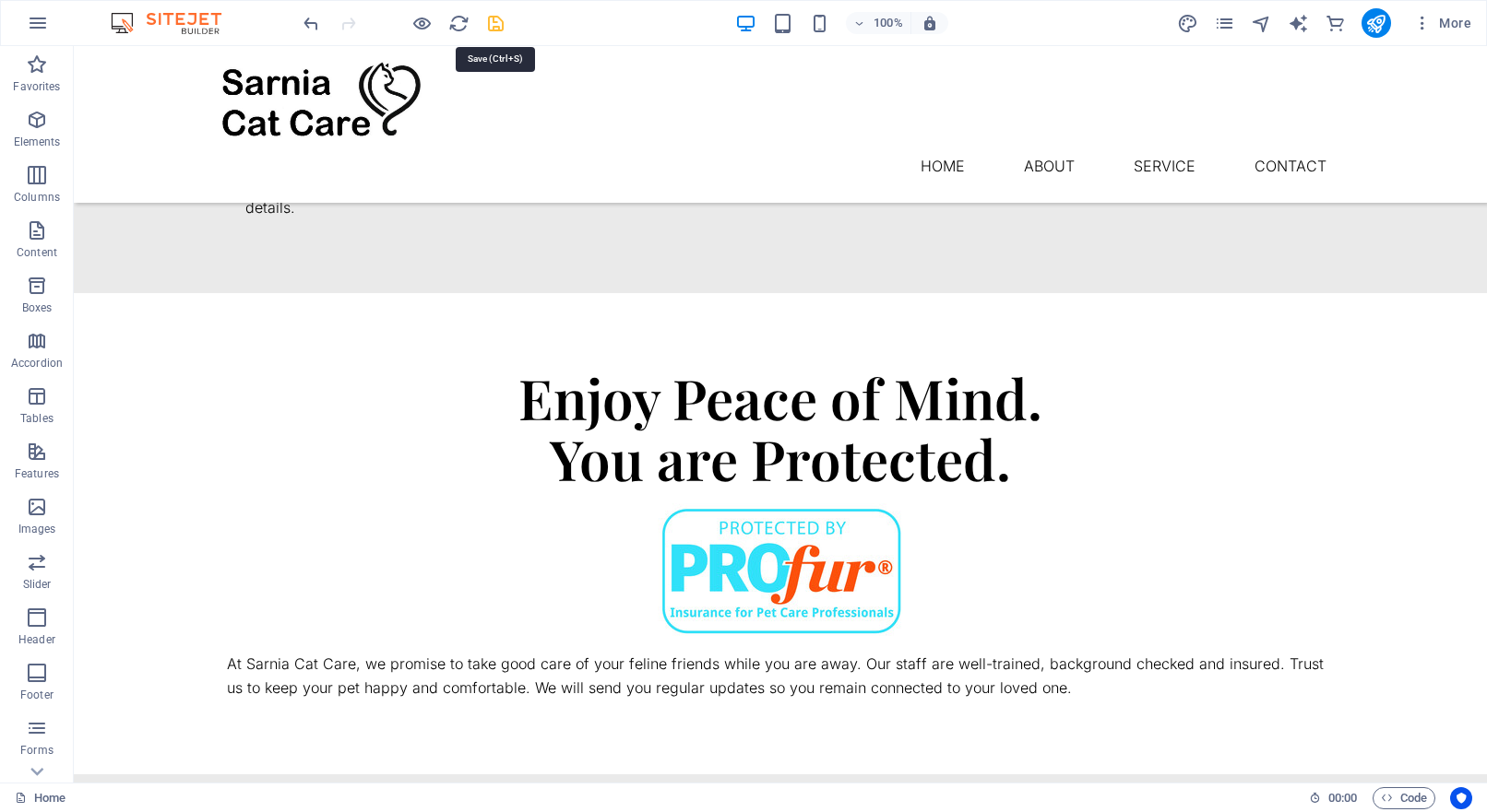
click at [495, 19] on icon "save" at bounding box center [495, 23] width 21 height 21
checkbox input "false"
click at [1377, 29] on icon "publish" at bounding box center [1375, 23] width 21 height 21
